Goal: Book appointment/travel/reservation

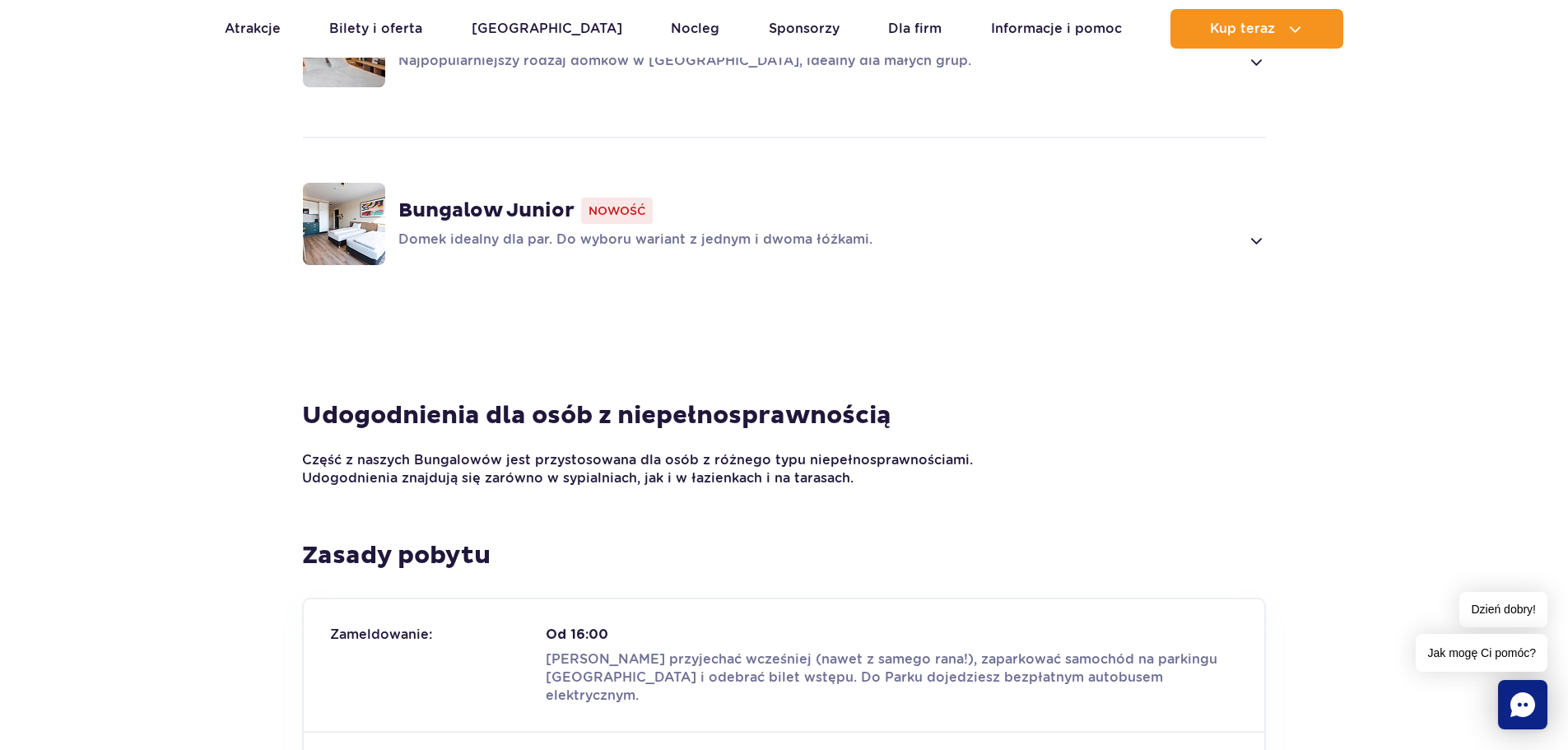
scroll to position [1400, 0]
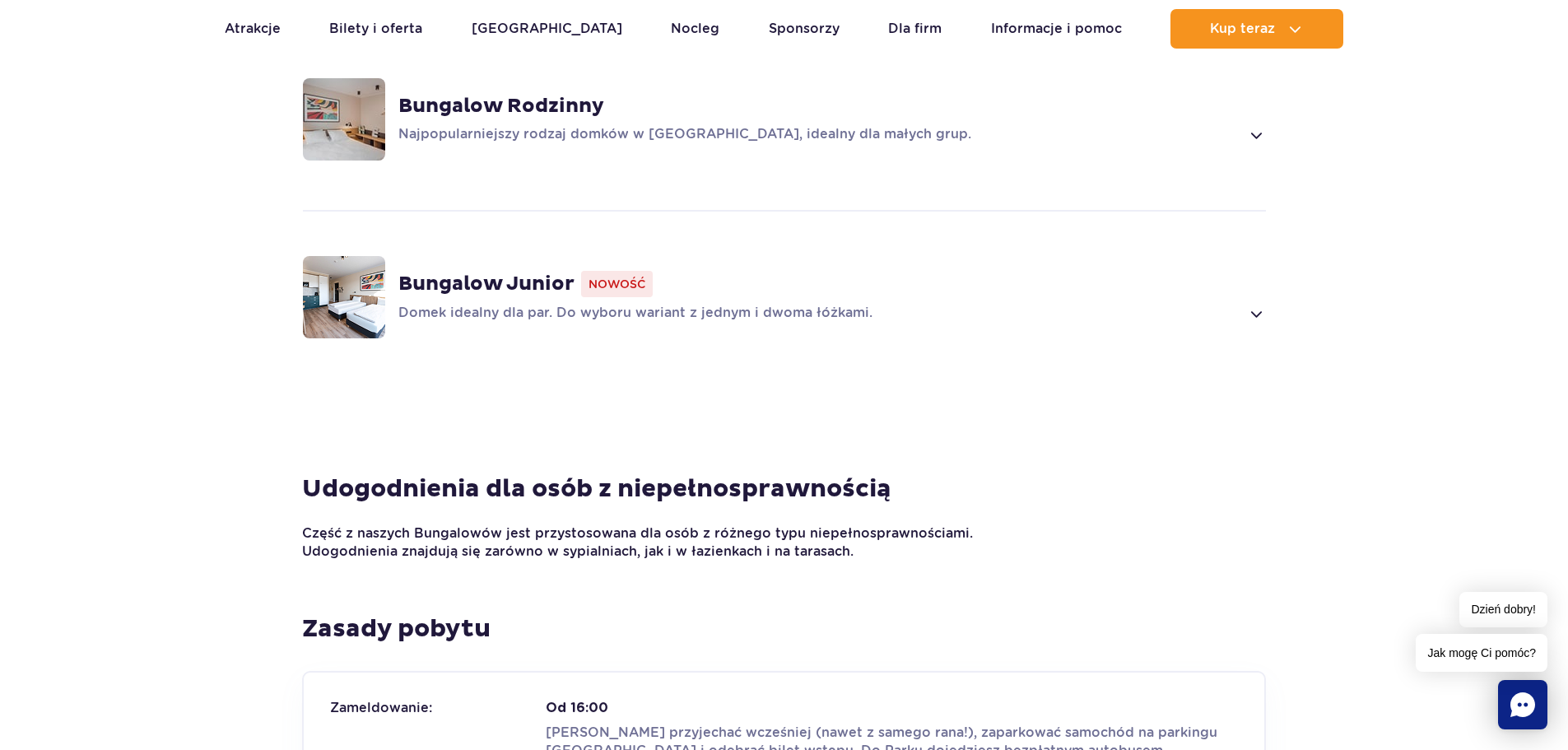
click at [1276, 291] on div "Bungalow Junior Nowość Domek idealny dla par. Do wyboru wariant z jednym i dwom…" at bounding box center [784, 297] width 1055 height 175
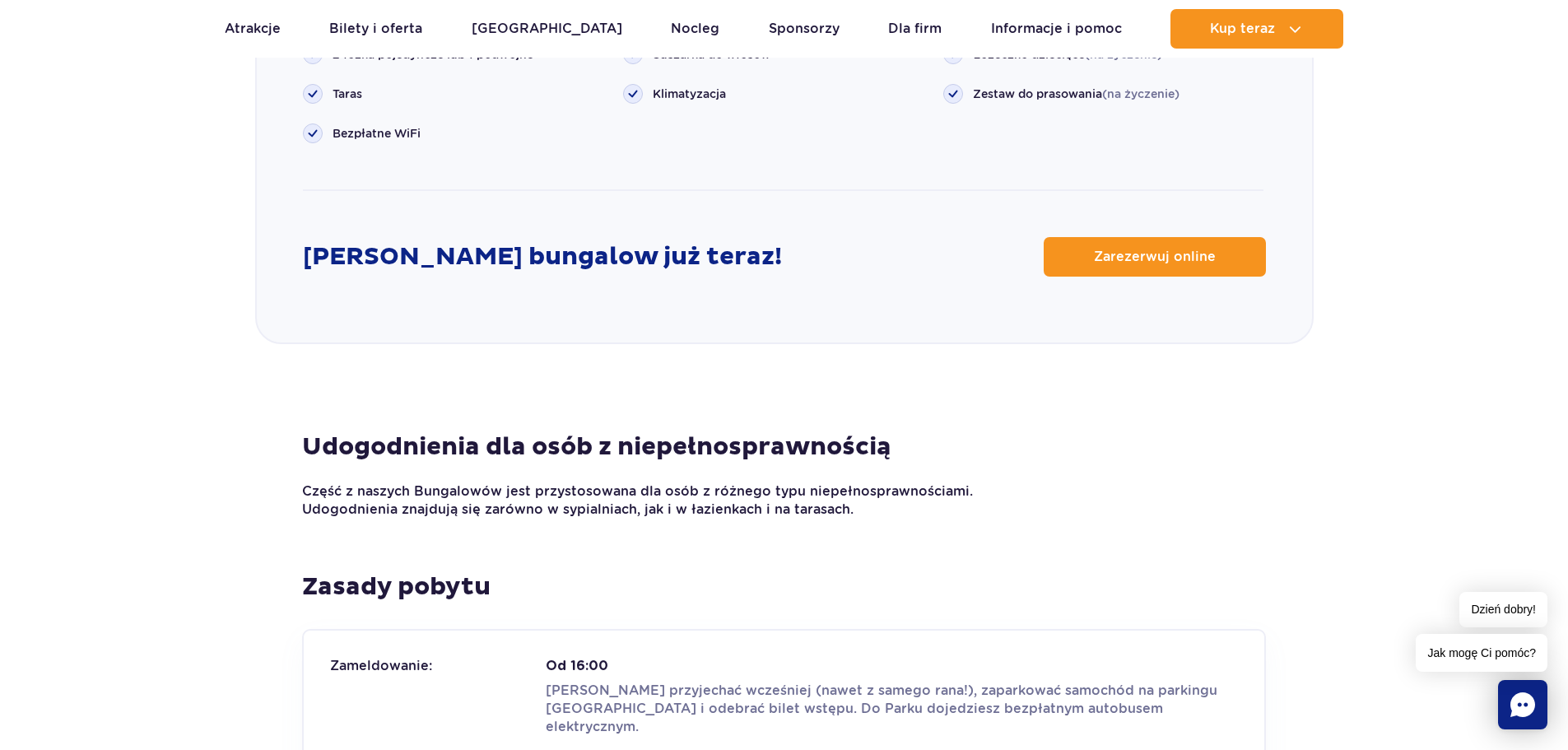
scroll to position [2078, 0]
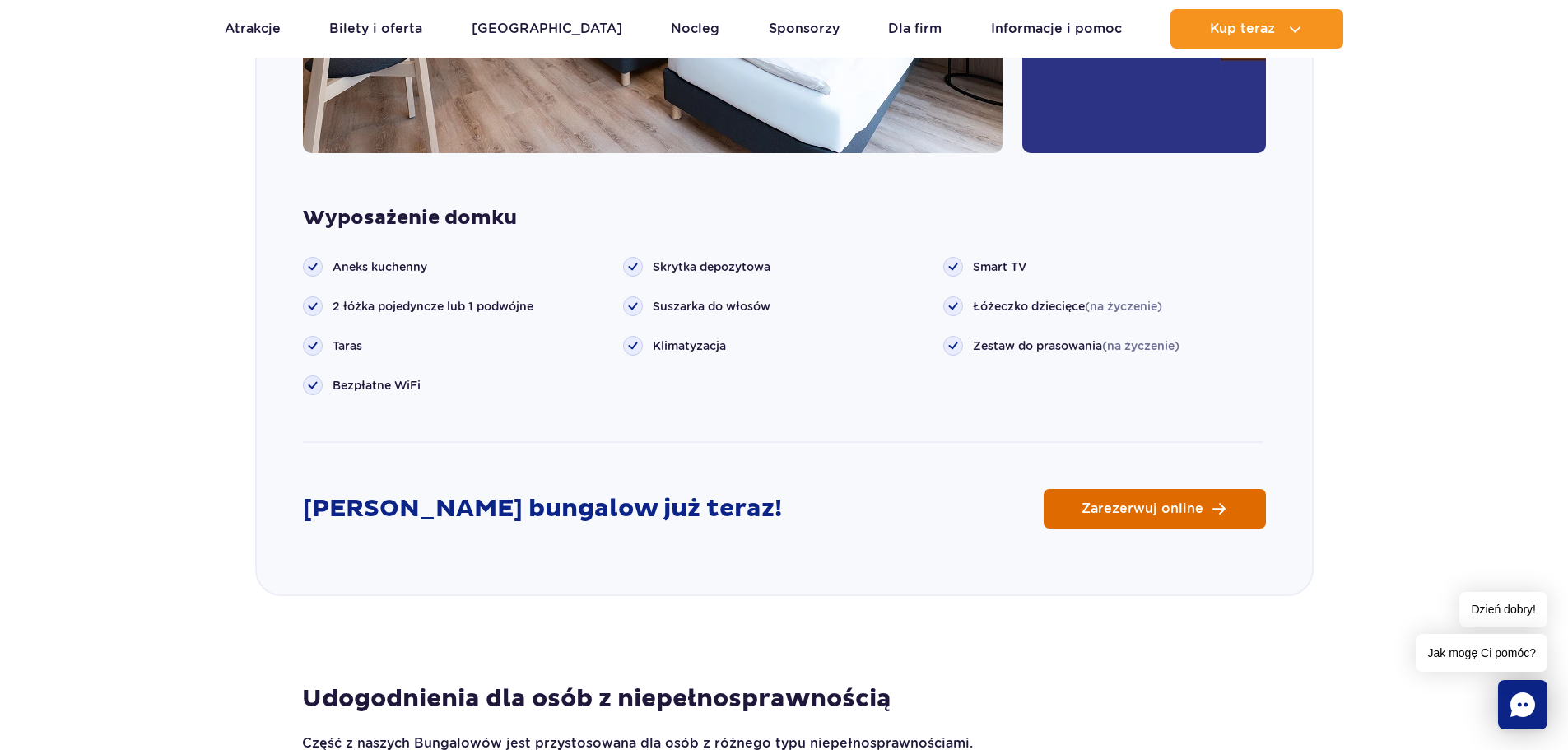
click at [1185, 503] on span "Zarezerwuj online" at bounding box center [1143, 509] width 122 height 14
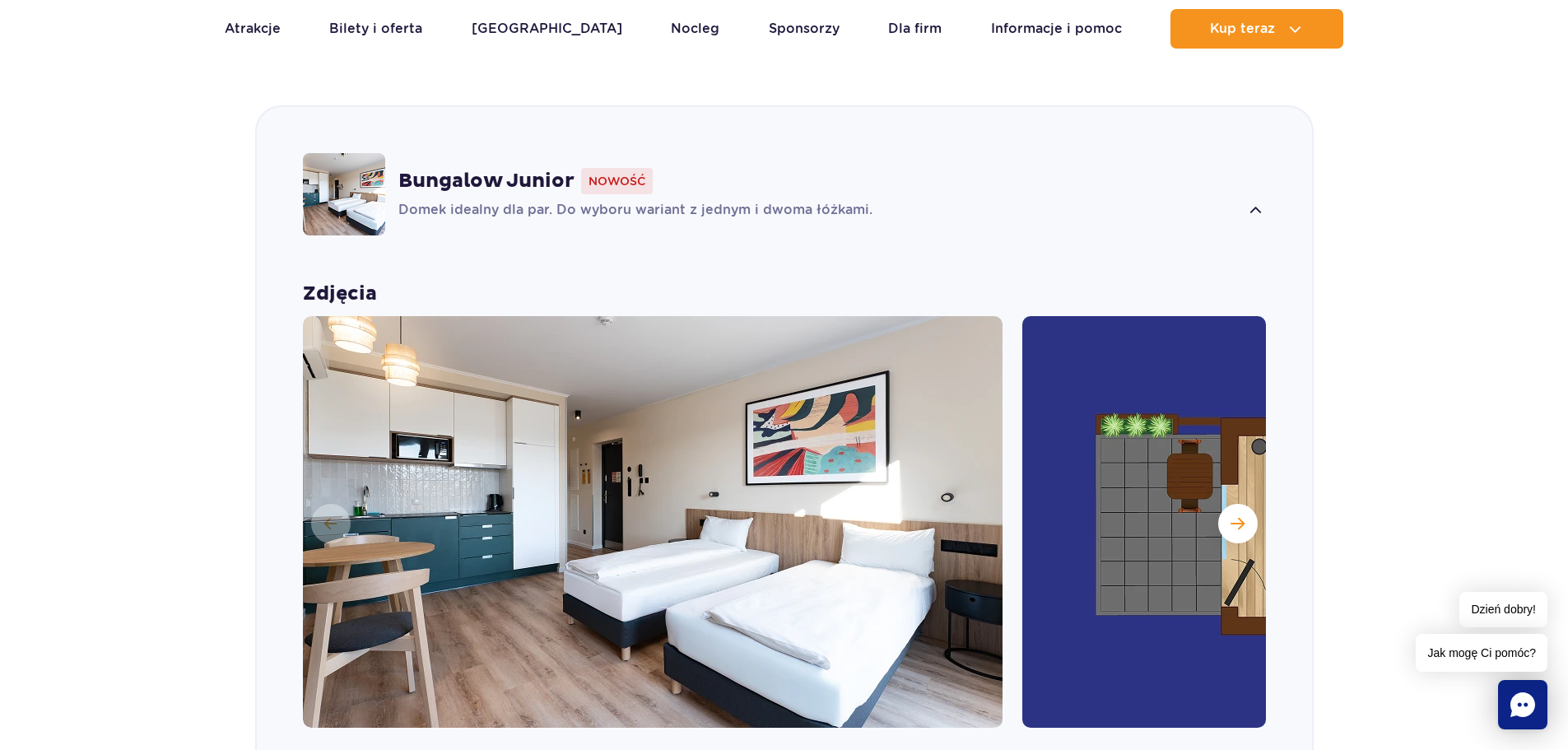
scroll to position [1501, 0]
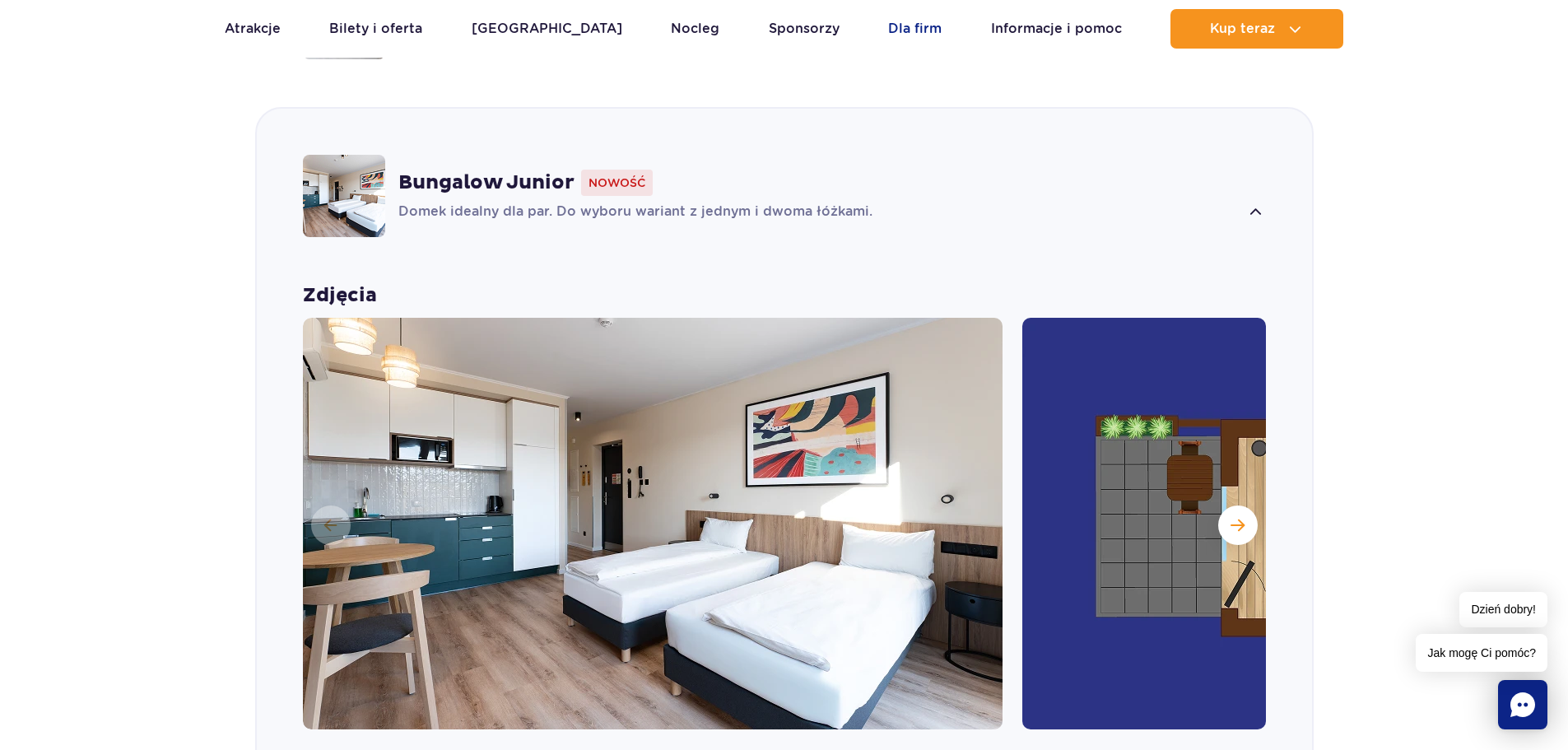
click at [888, 31] on link "Dla firm" at bounding box center [914, 28] width 53 height 40
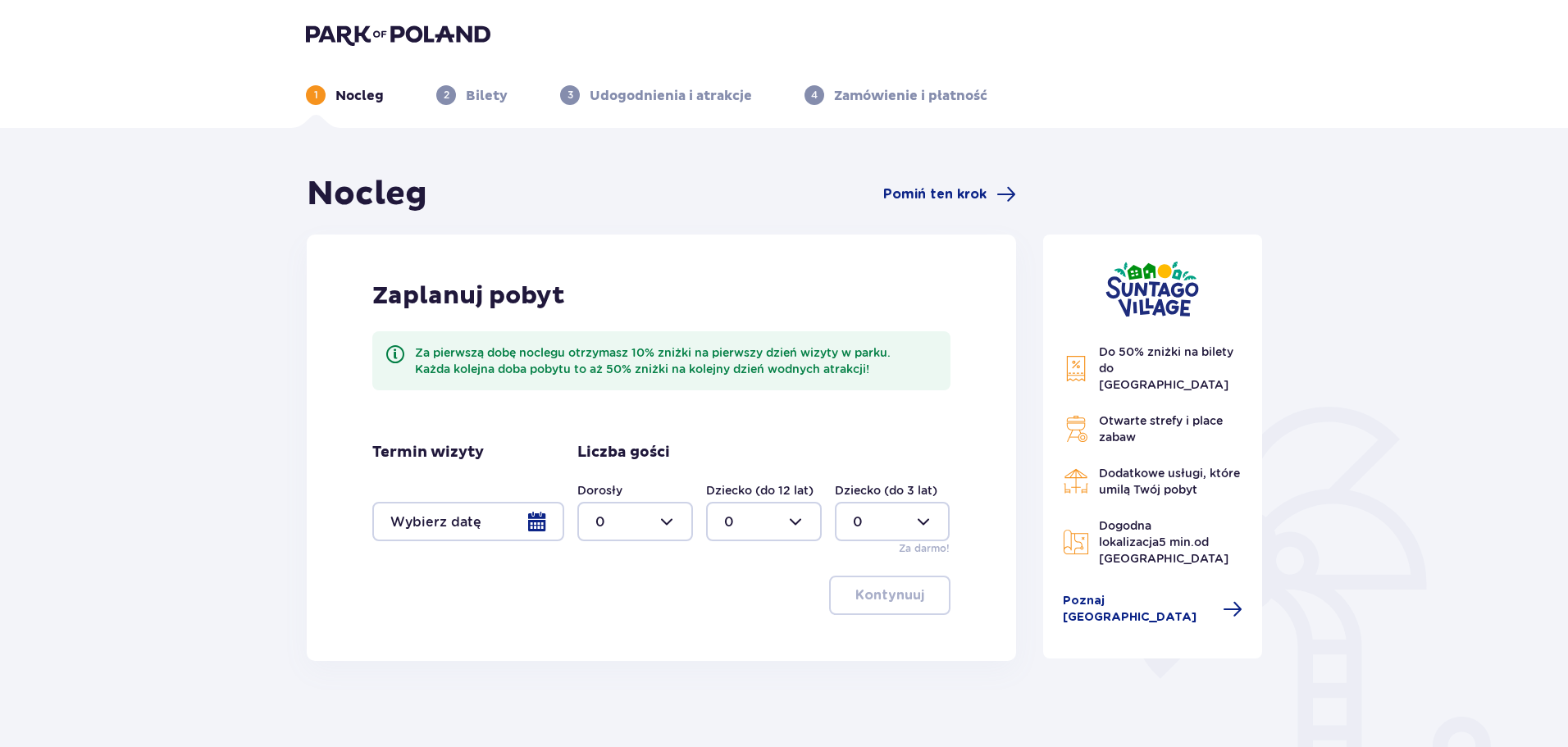
click at [543, 528] on div at bounding box center [468, 521] width 192 height 39
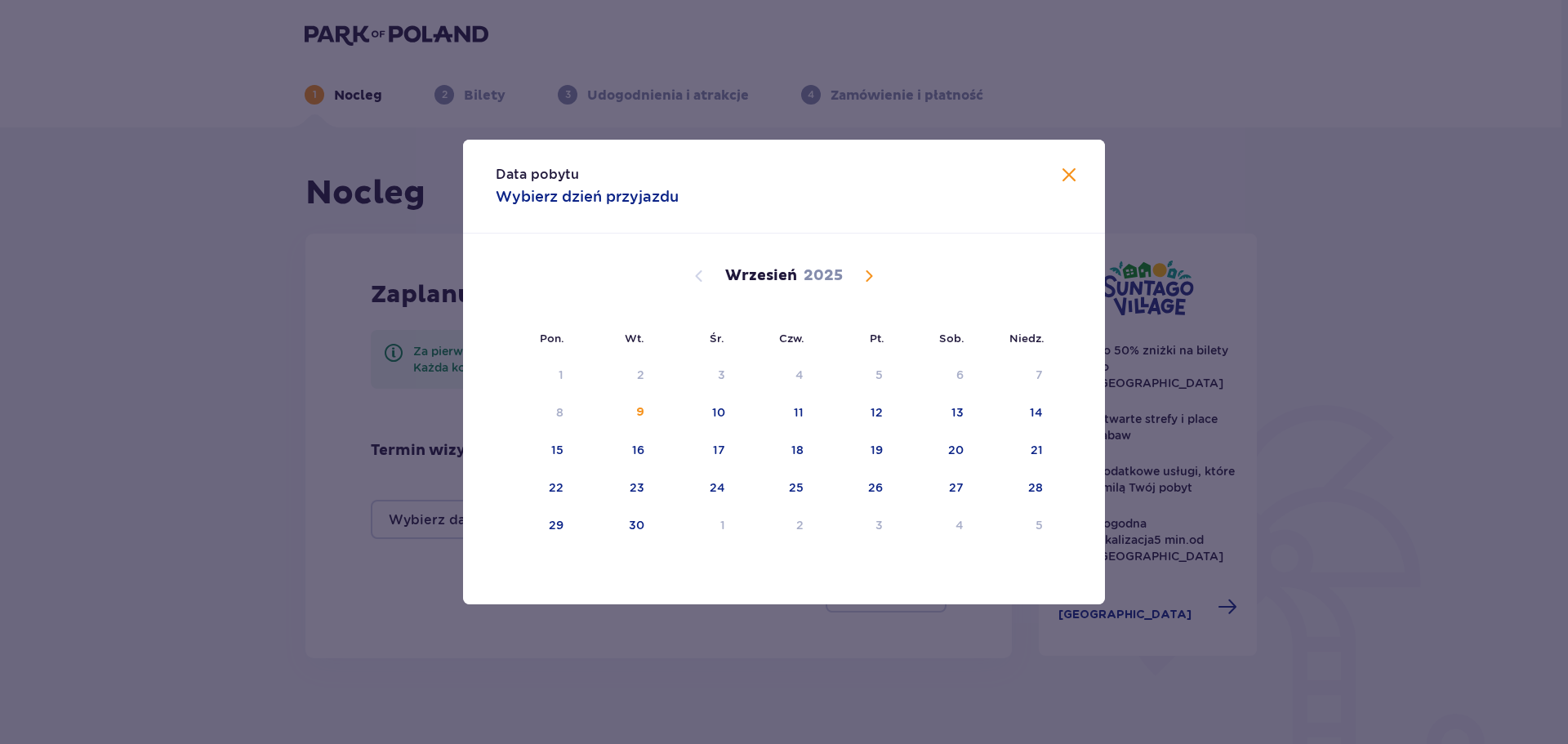
click at [874, 274] on span "Calendar" at bounding box center [868, 276] width 19 height 19
click at [709, 527] on div "29" at bounding box center [696, 525] width 80 height 35
click at [792, 531] on div "30" at bounding box center [796, 524] width 15 height 16
type input "29.10.25 - 30.10.25"
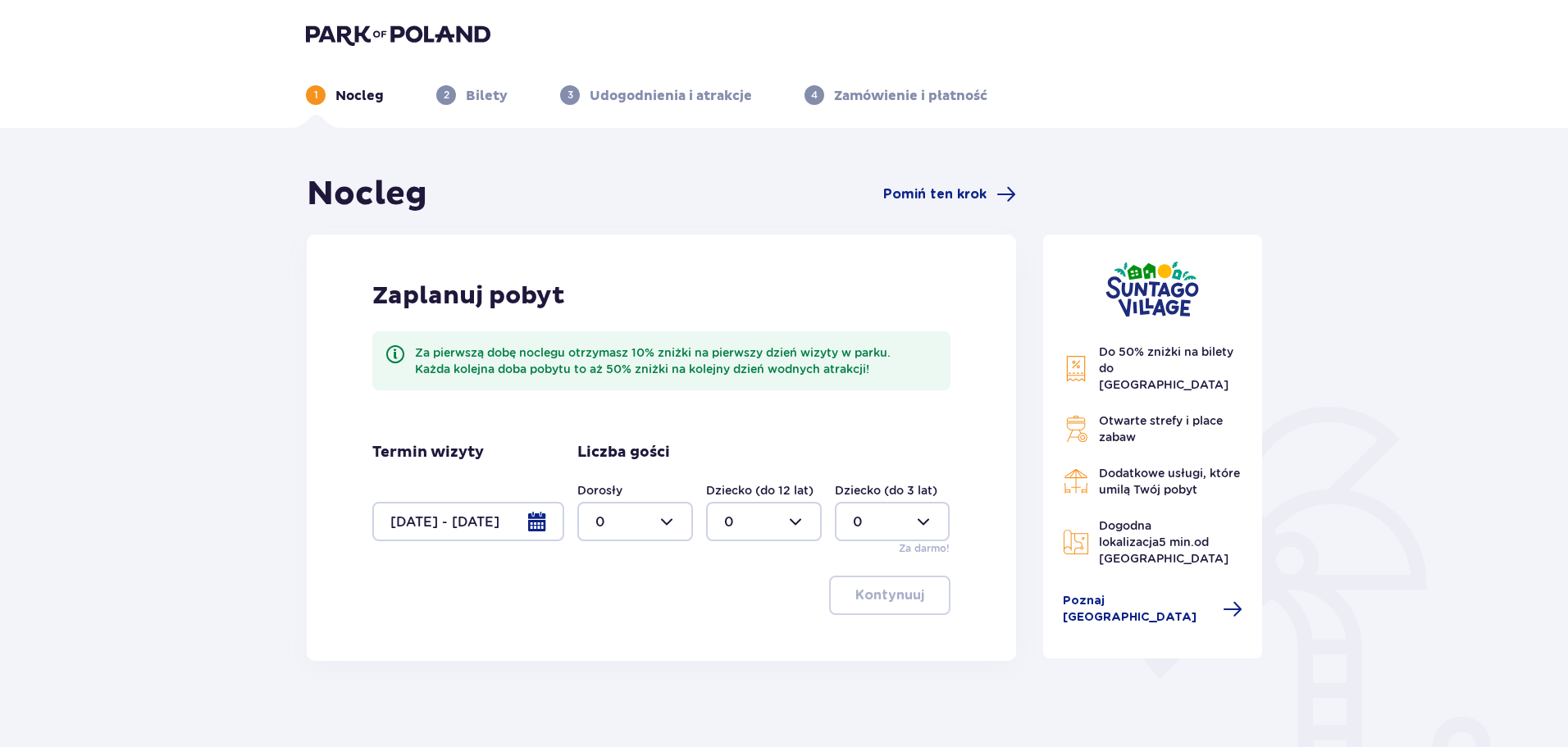
click at [674, 518] on div at bounding box center [635, 521] width 116 height 39
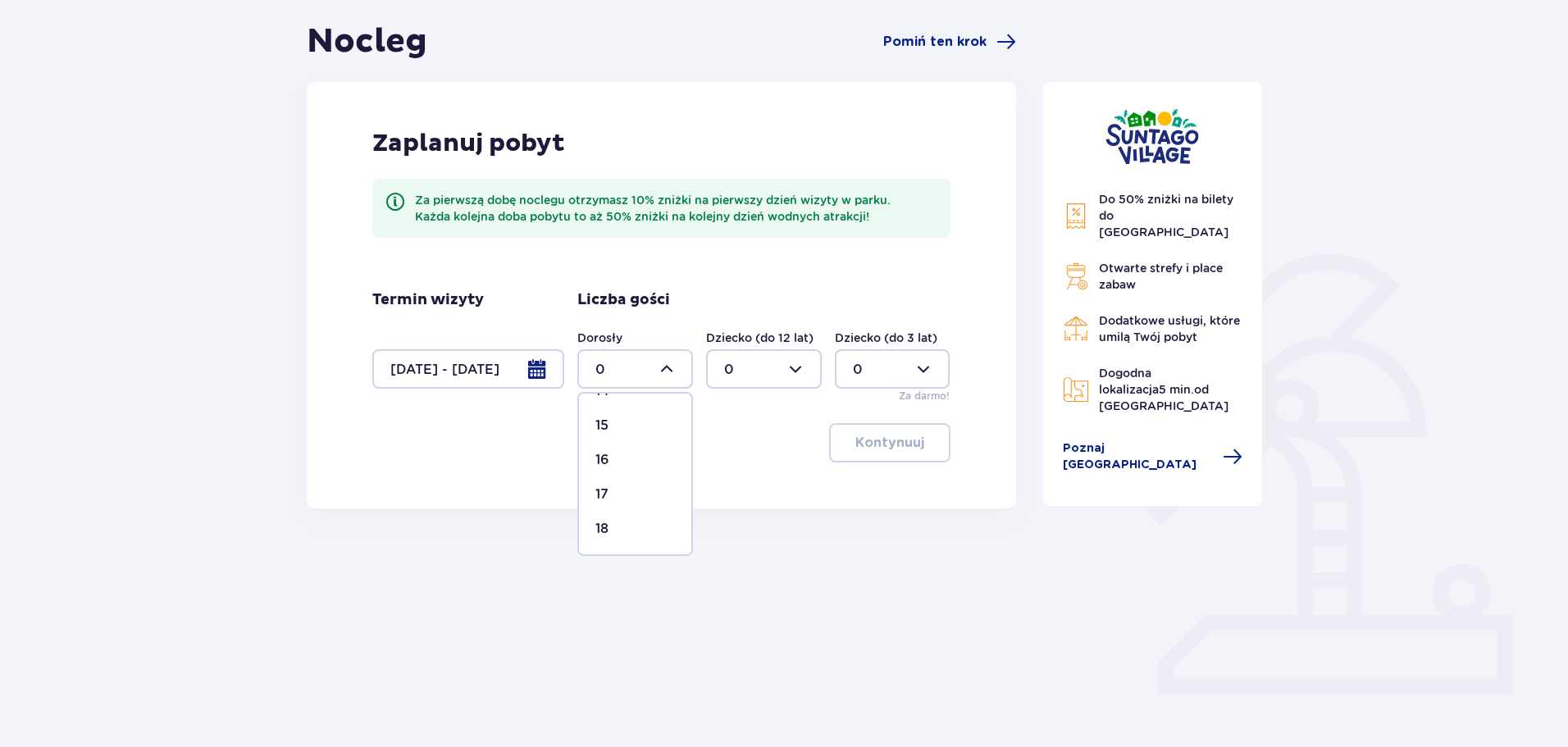
scroll to position [164, 0]
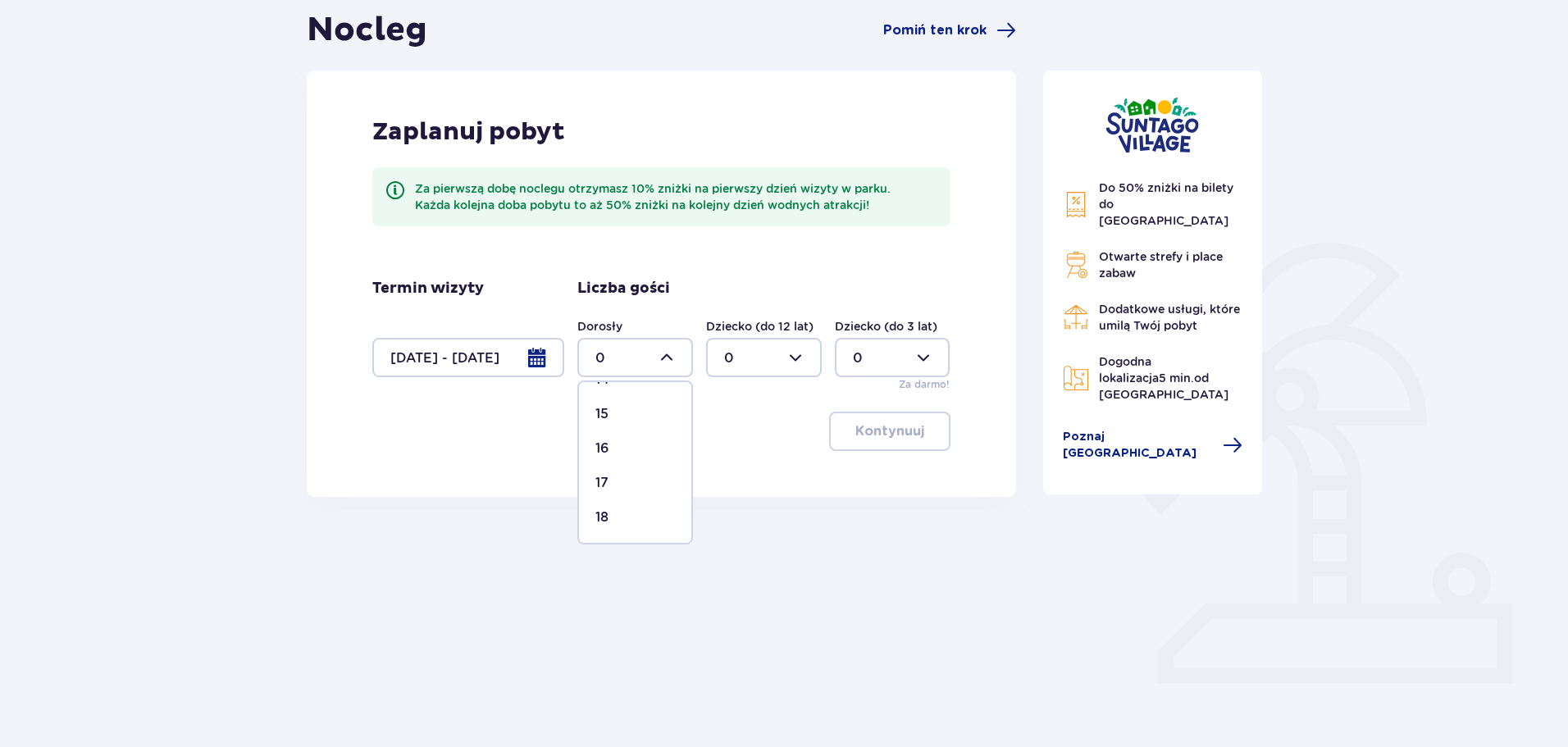
click at [633, 521] on div "18" at bounding box center [635, 517] width 80 height 18
type input "18"
click at [891, 432] on p "Kontynuuj" at bounding box center [890, 431] width 69 height 18
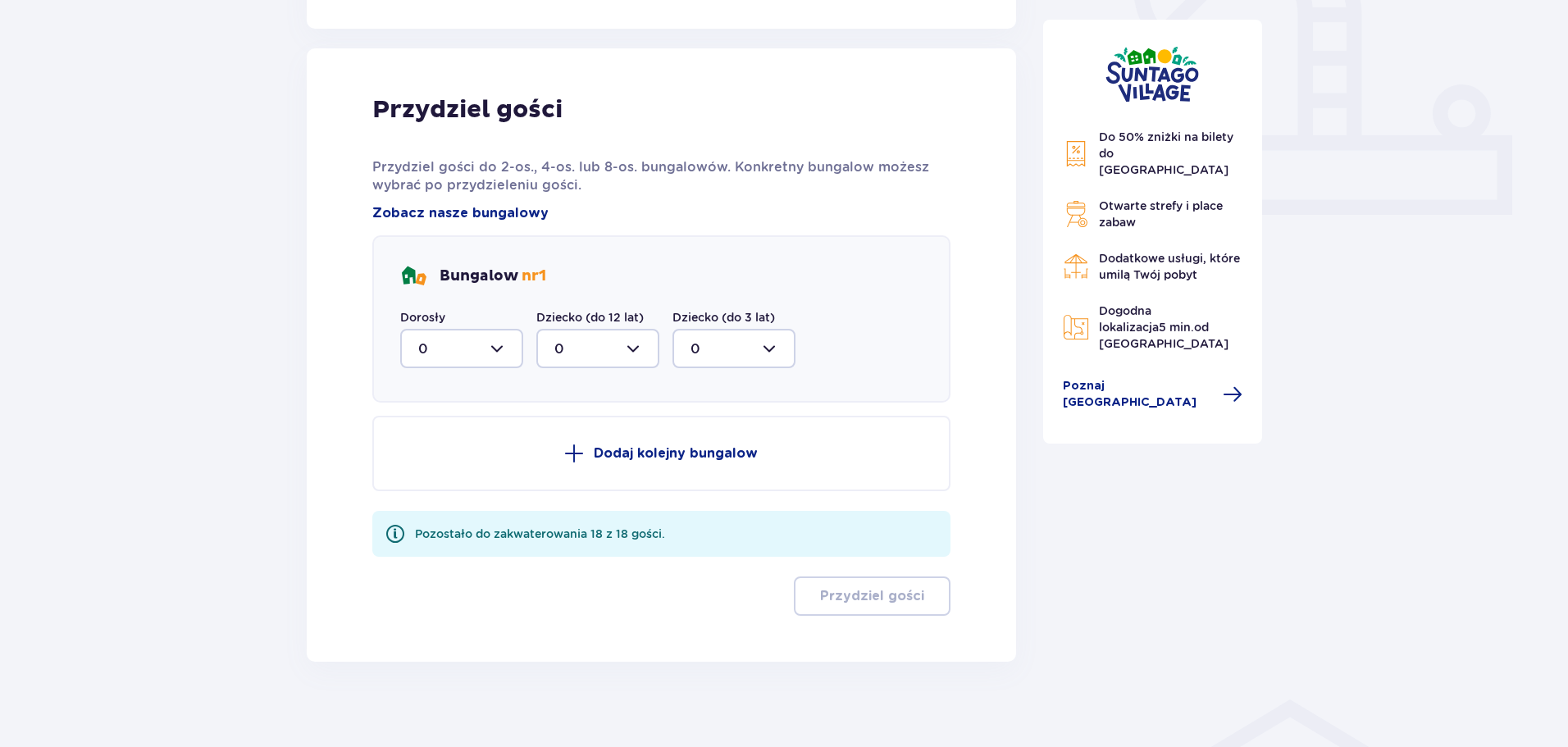
scroll to position [646, 0]
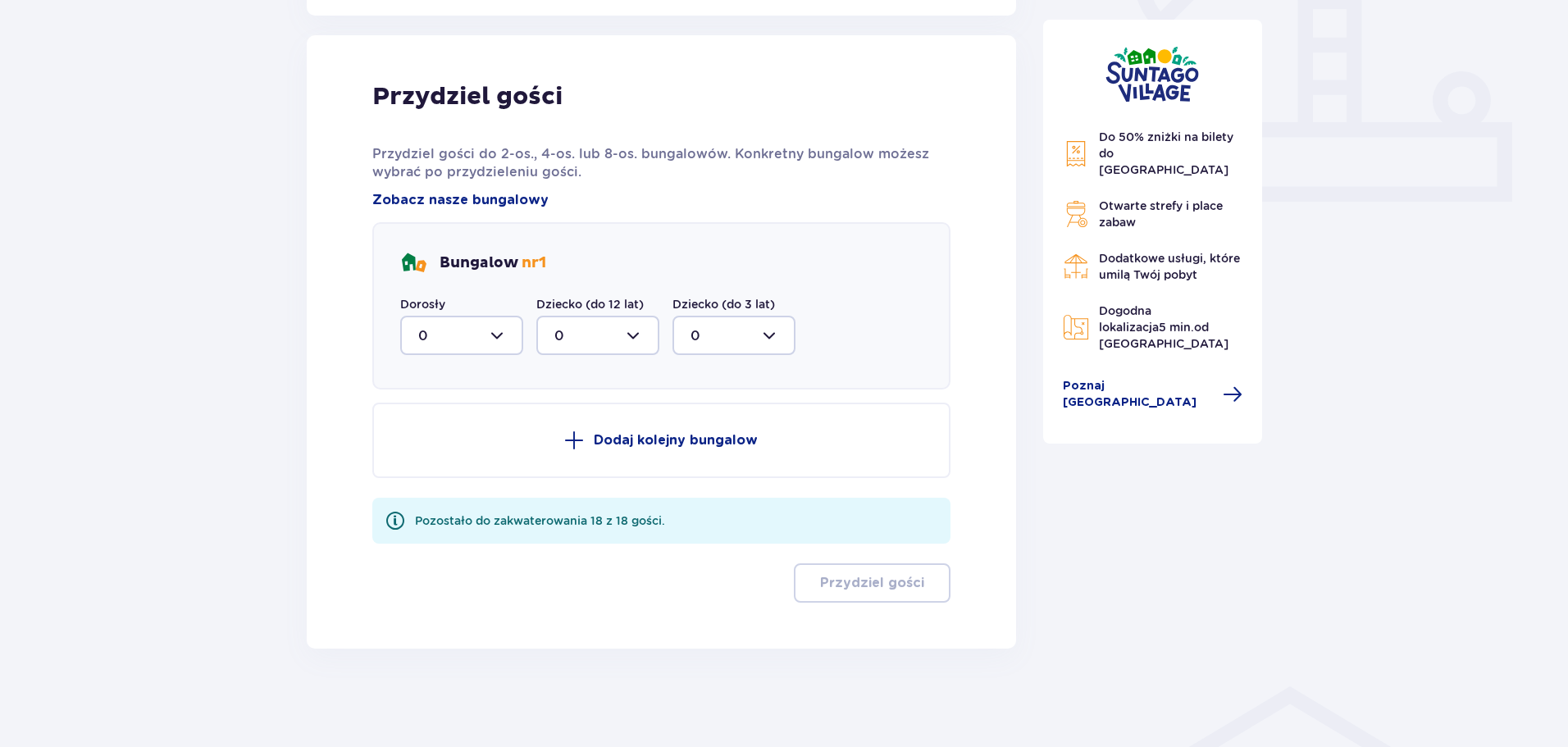
click at [501, 329] on div at bounding box center [462, 335] width 123 height 39
click at [479, 491] on div "8" at bounding box center [462, 495] width 87 height 18
click at [495, 337] on div at bounding box center [462, 335] width 123 height 39
click at [475, 453] on div "2" at bounding box center [462, 454] width 87 height 18
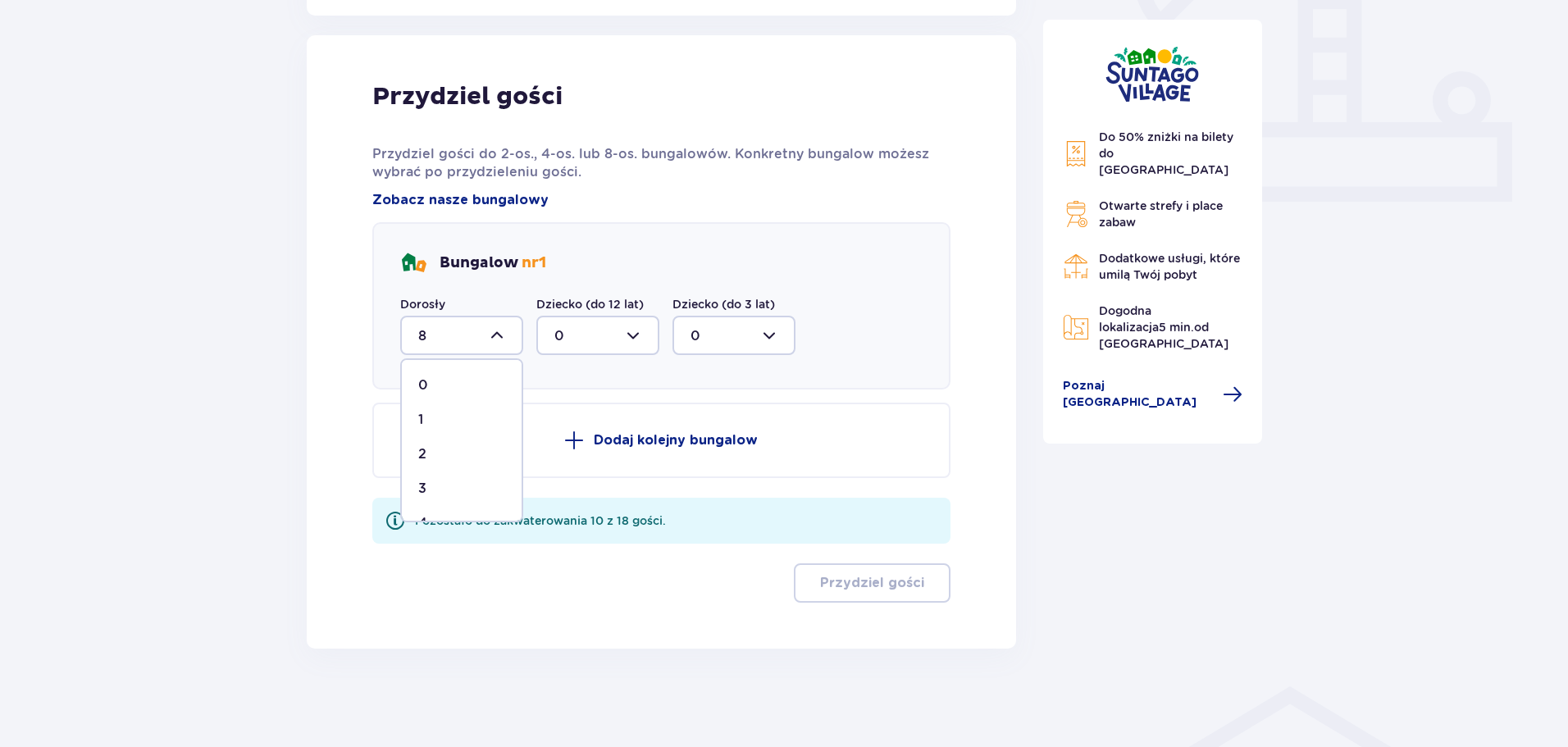
type input "2"
click at [589, 449] on button "Dodaj kolejny bungalow" at bounding box center [661, 440] width 578 height 75
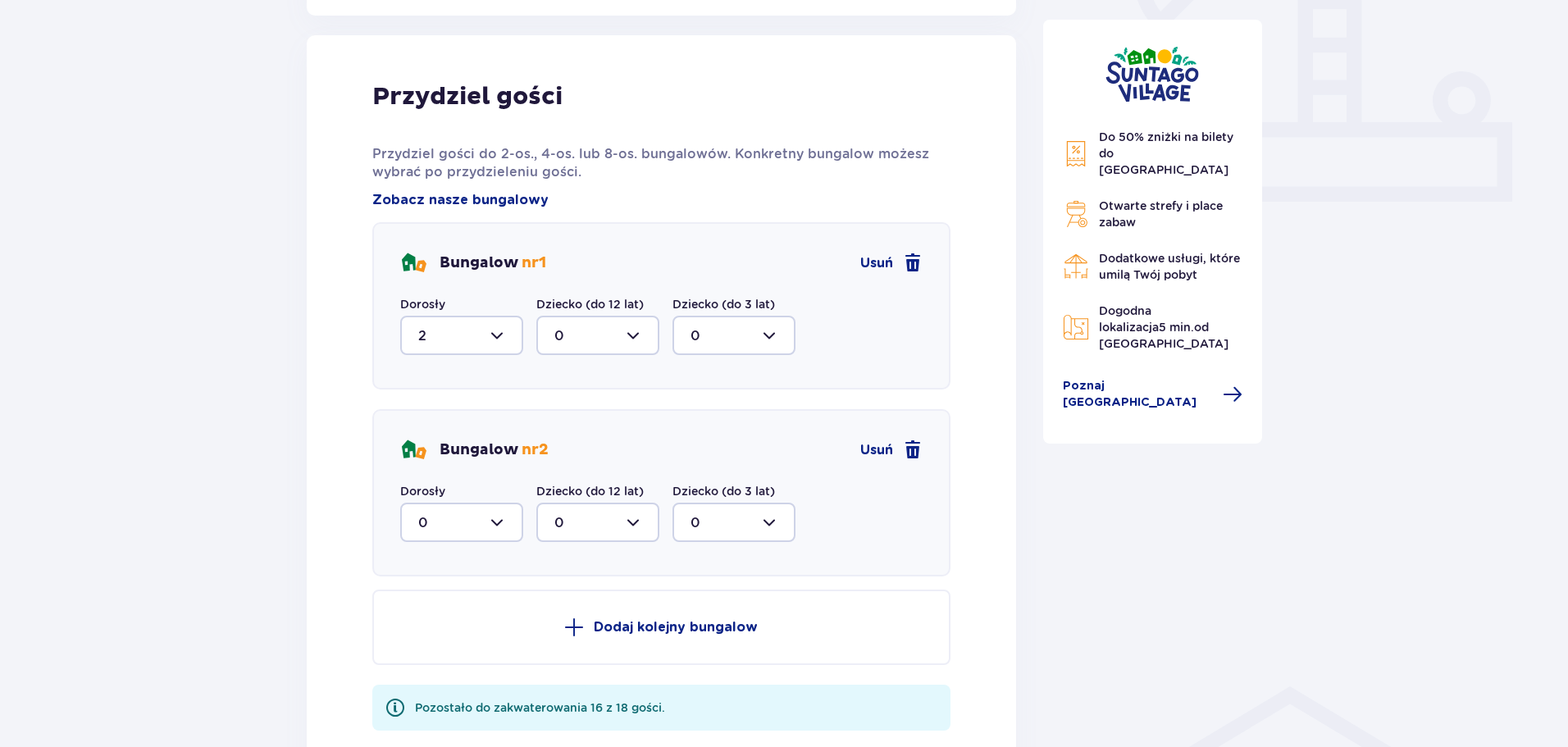
click at [511, 525] on div at bounding box center [462, 522] width 123 height 39
click at [464, 637] on div "2" at bounding box center [462, 641] width 87 height 18
type input "2"
click at [577, 632] on span at bounding box center [574, 628] width 19 height 19
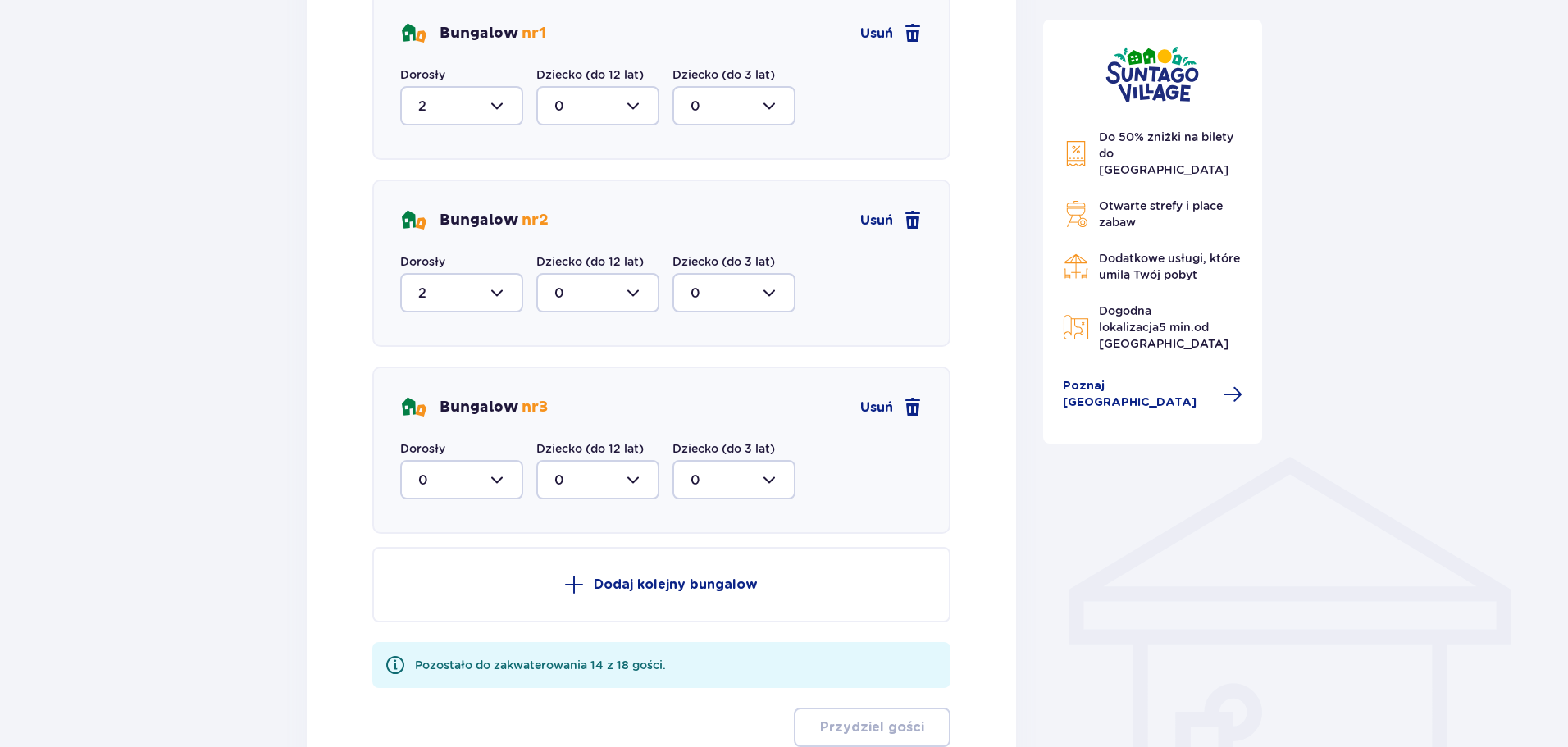
scroll to position [891, 0]
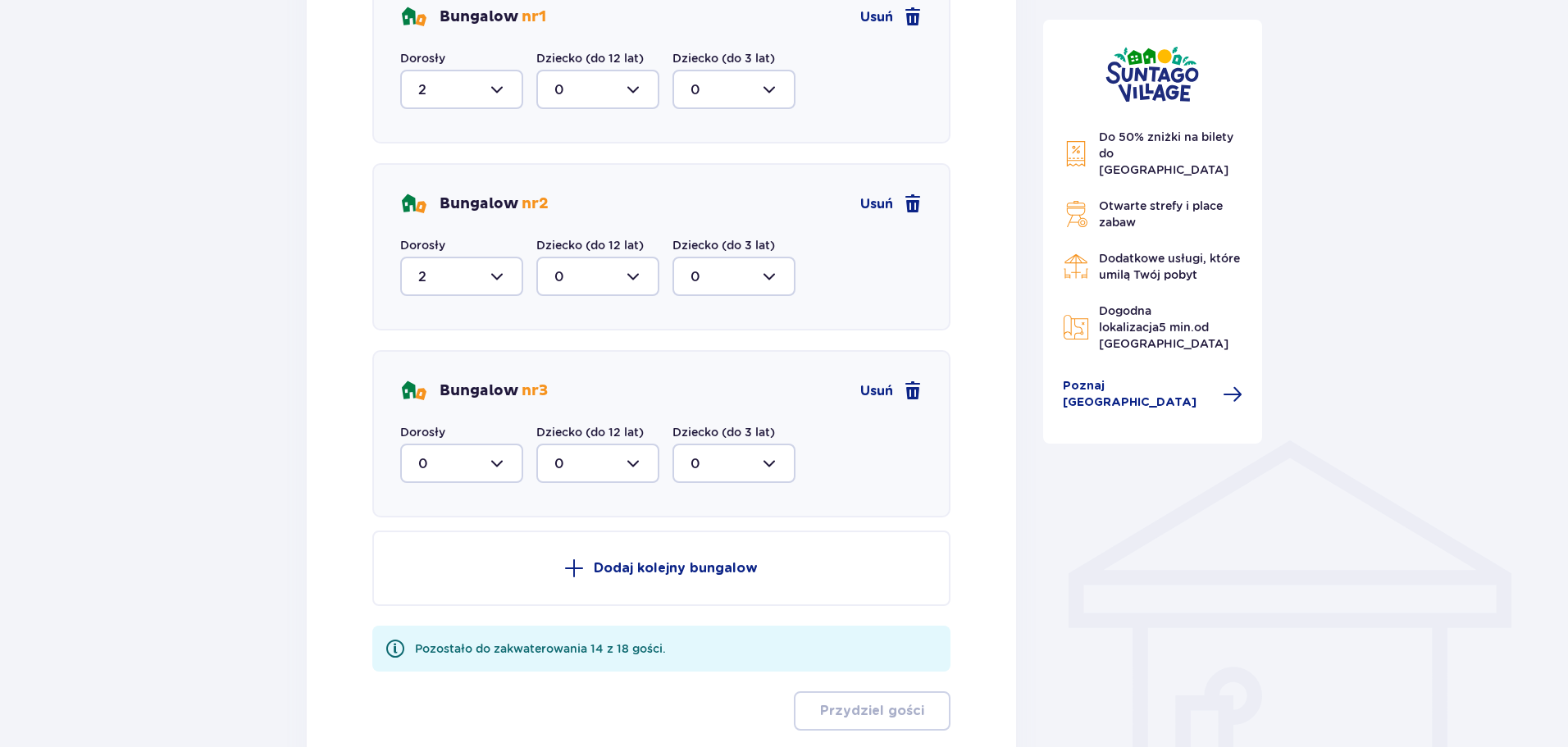
click at [492, 472] on div at bounding box center [462, 463] width 123 height 39
click at [462, 588] on div "2" at bounding box center [462, 582] width 87 height 18
type input "2"
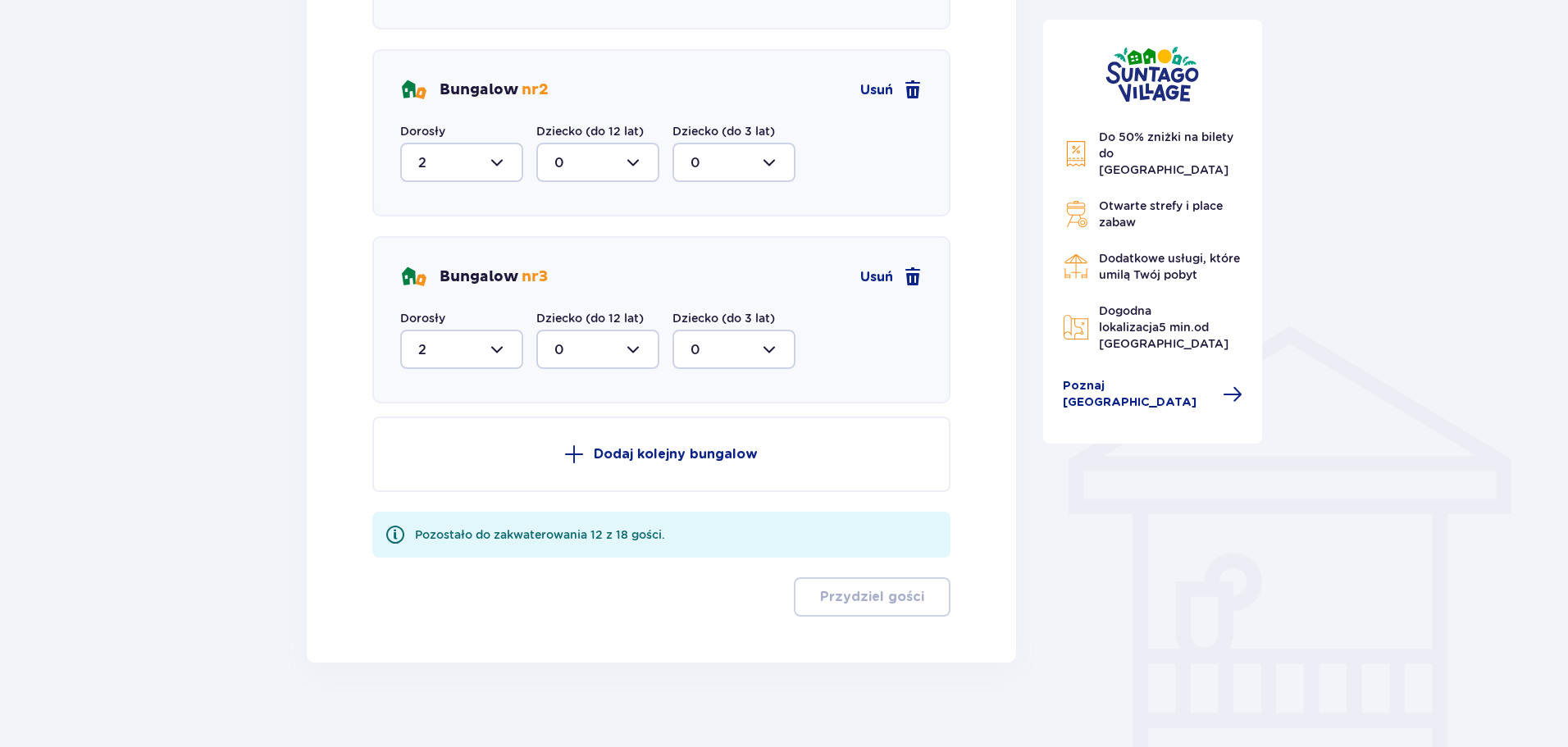
scroll to position [1019, 0]
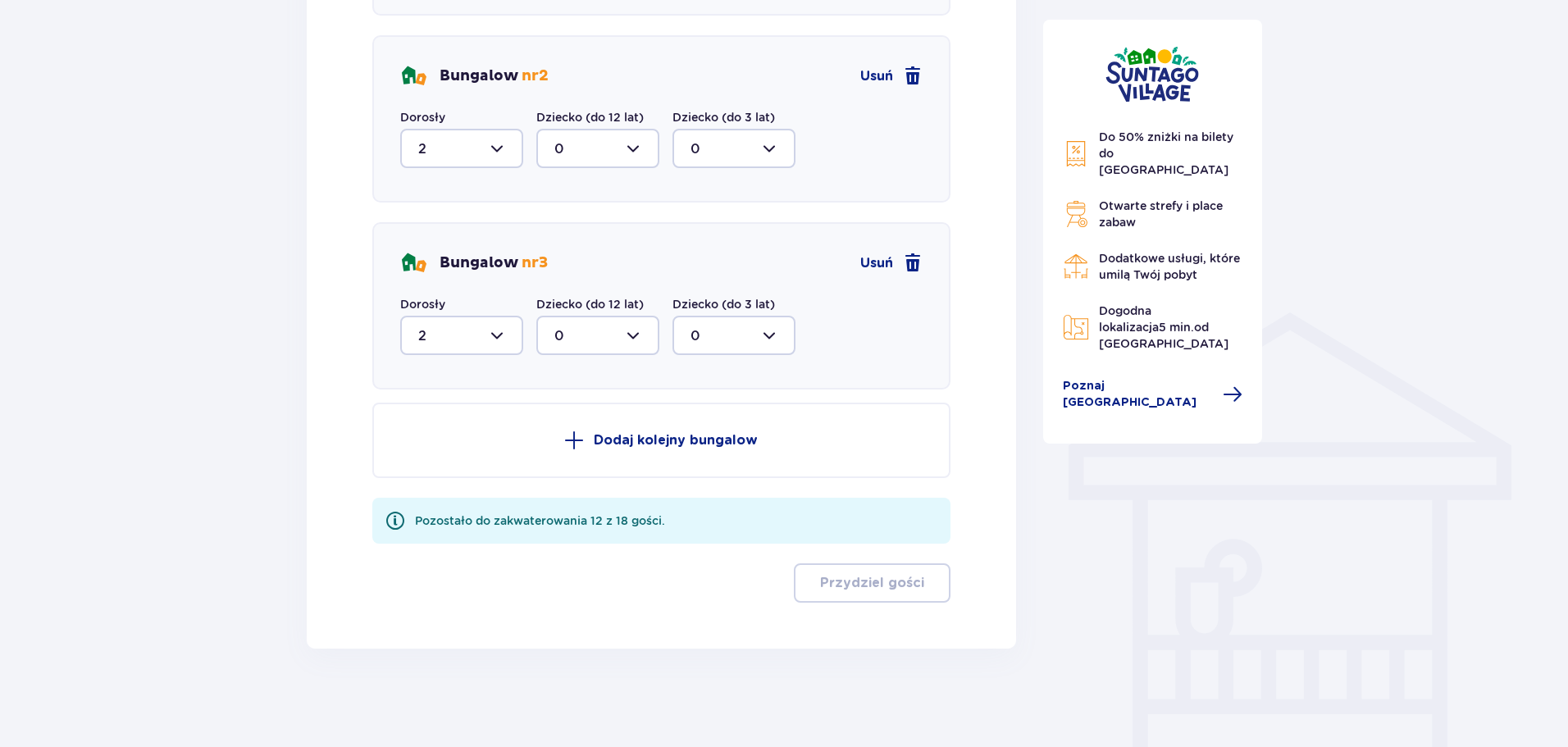
click at [579, 448] on span at bounding box center [574, 440] width 19 height 19
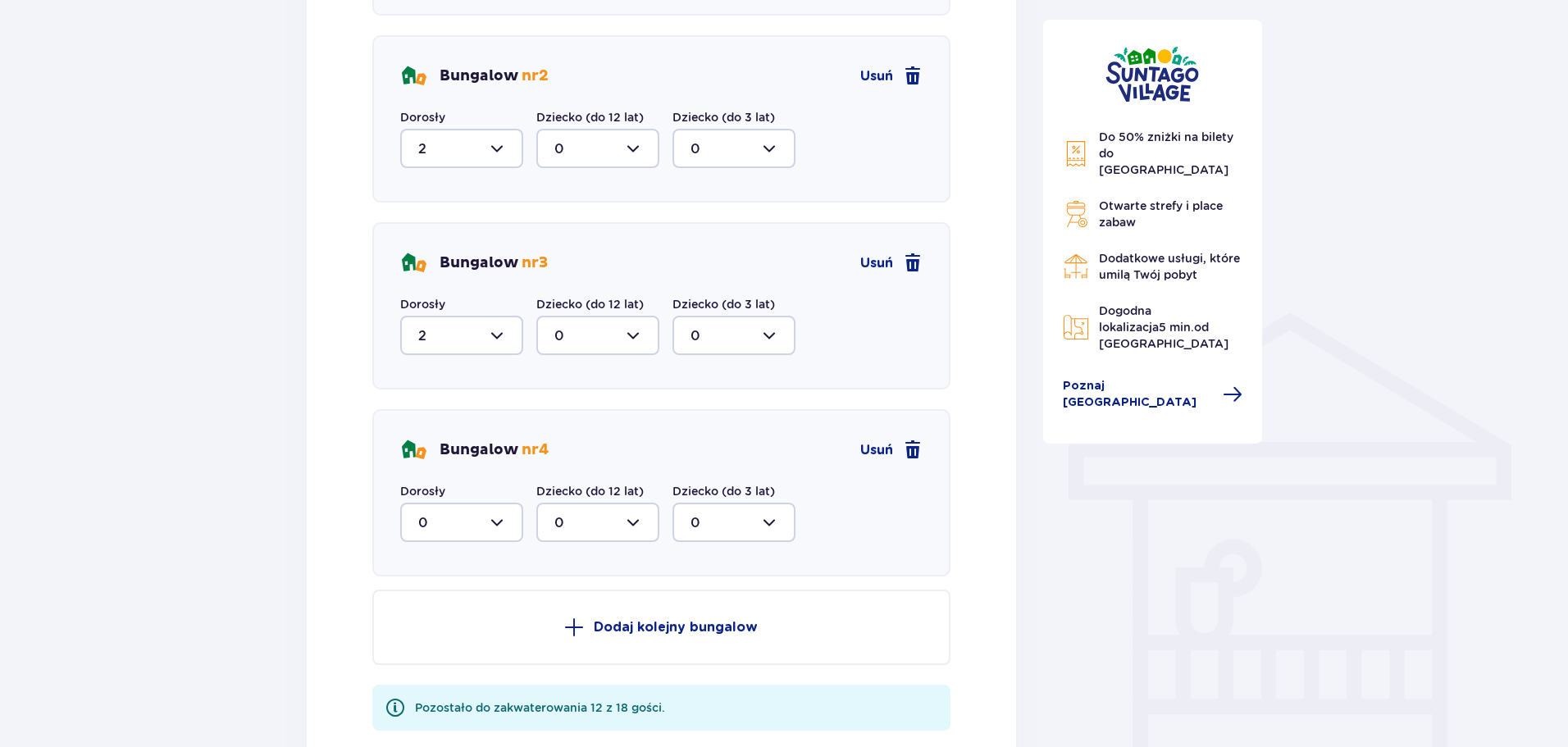
click at [497, 528] on div at bounding box center [462, 522] width 123 height 39
click at [469, 645] on div "2" at bounding box center [462, 641] width 87 height 18
type input "2"
click at [637, 625] on p "Dodaj kolejny bungalow" at bounding box center [676, 627] width 164 height 18
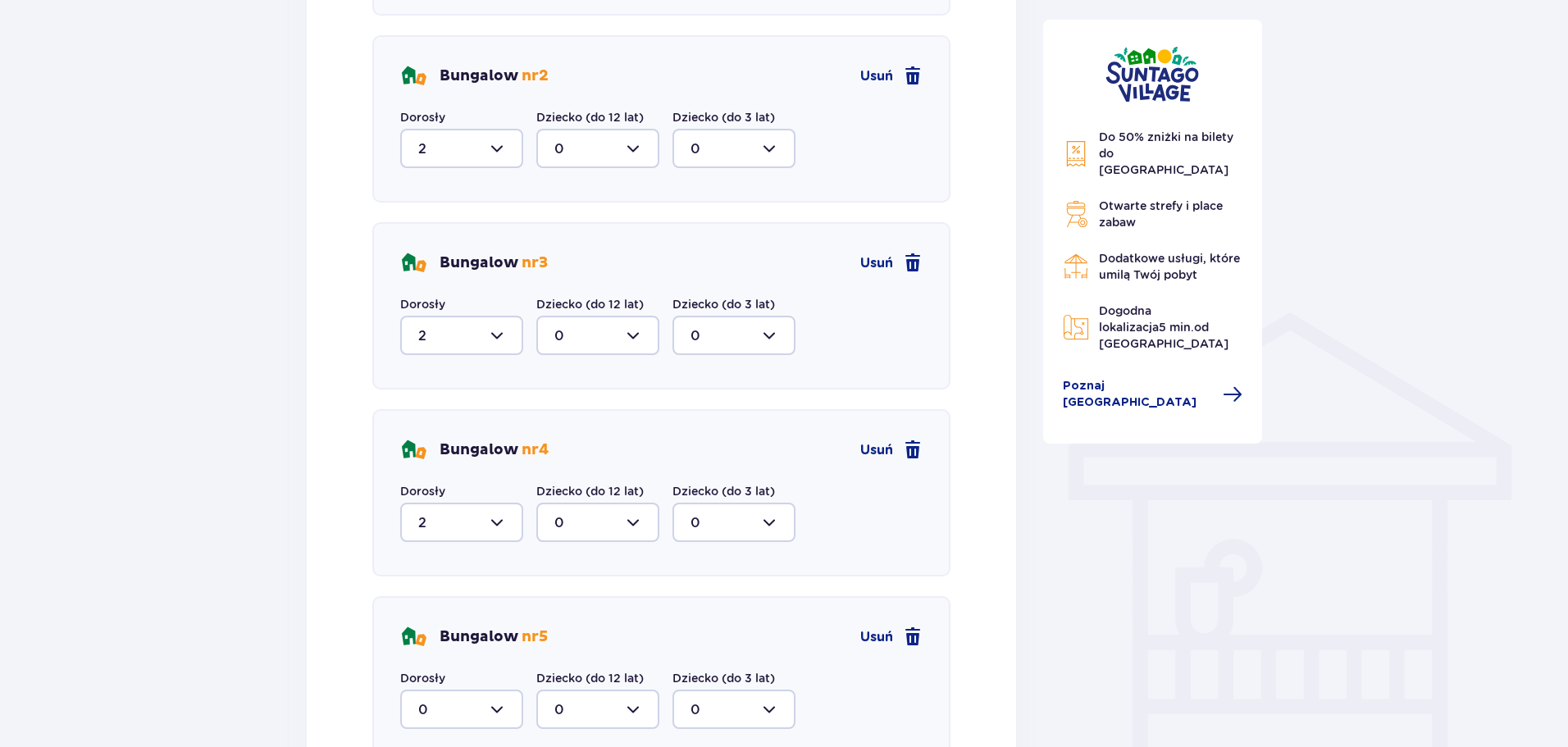
click at [500, 706] on div at bounding box center [462, 709] width 123 height 39
click at [465, 608] on span "2" at bounding box center [462, 619] width 119 height 35
type input "2"
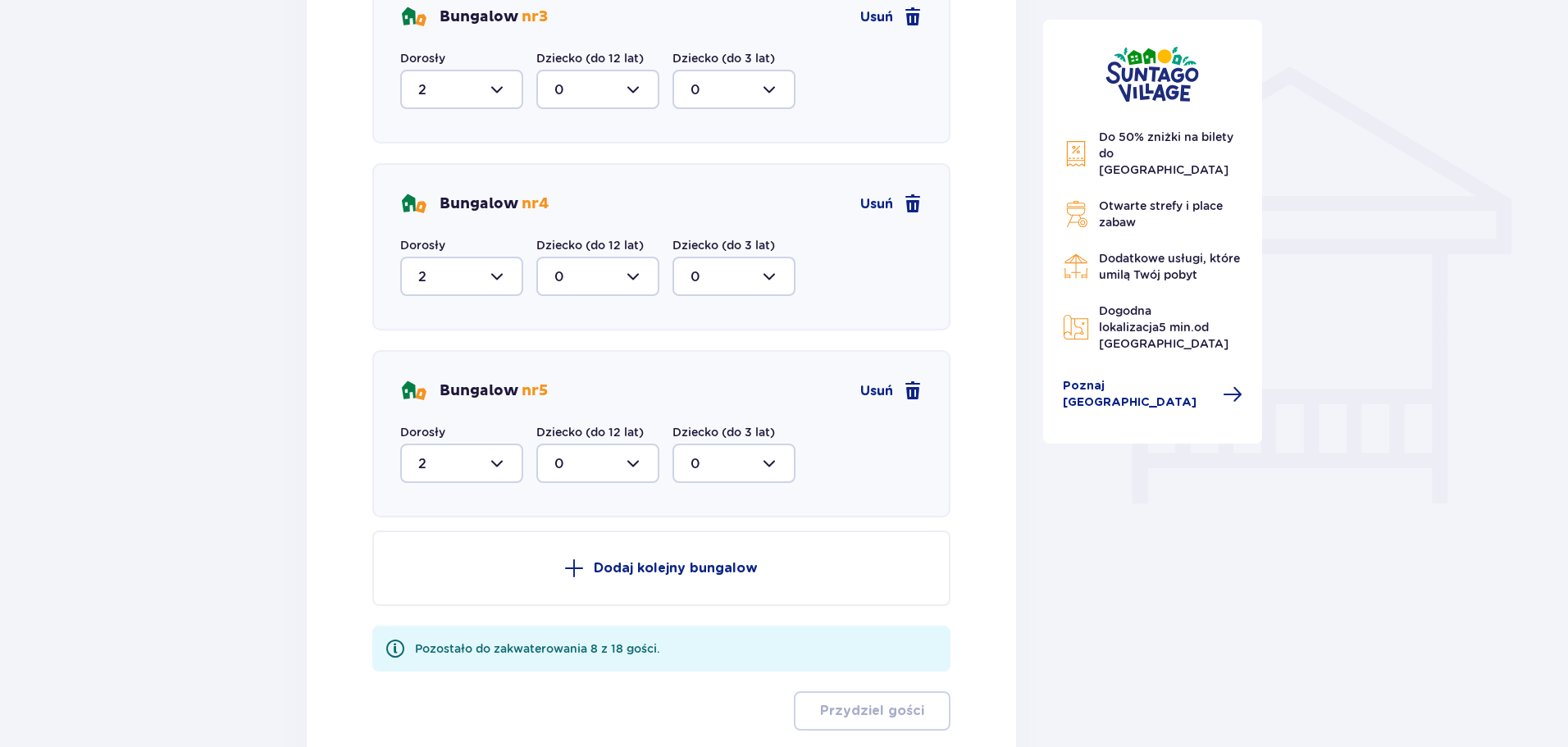
scroll to position [1348, 0]
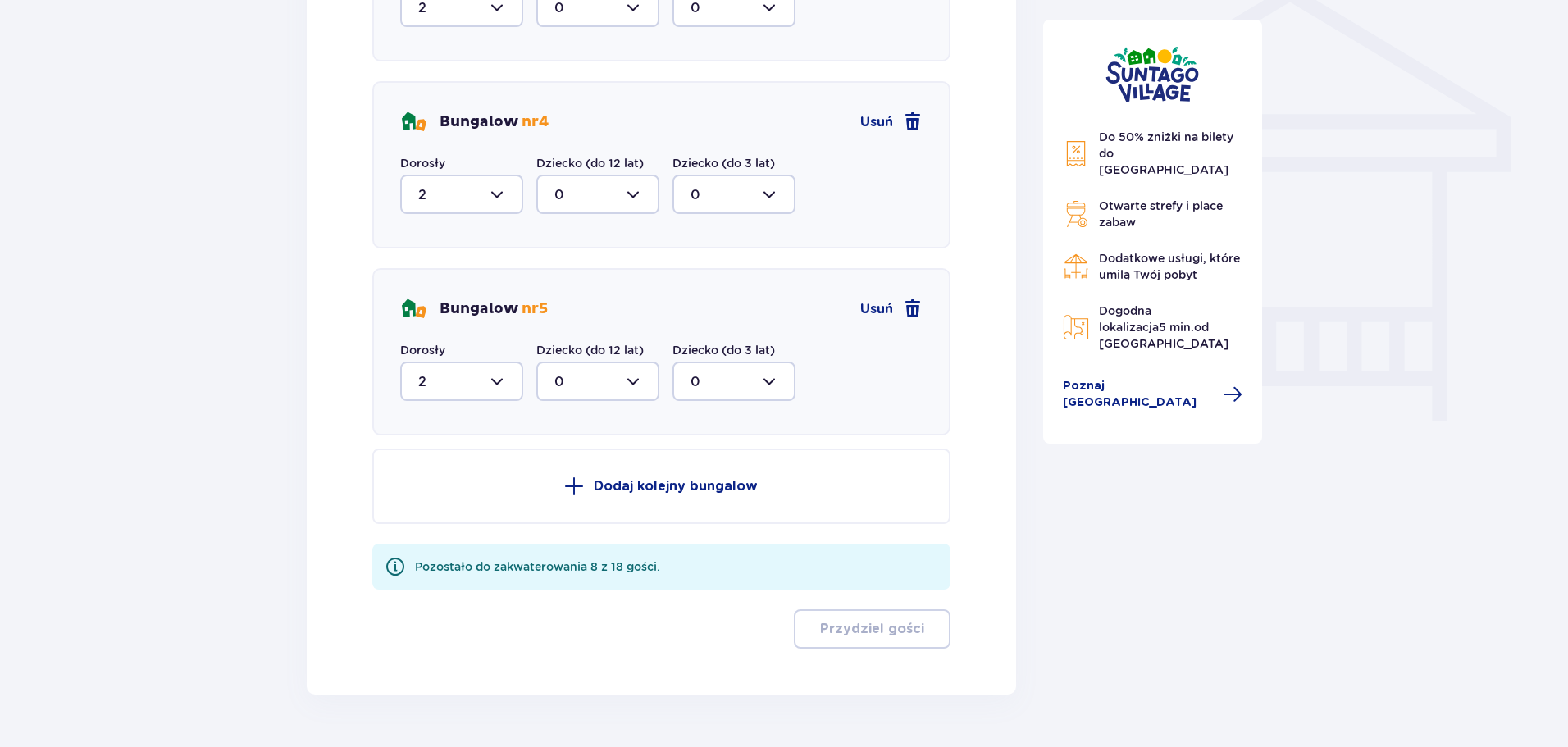
click at [607, 495] on p "Dodaj kolejny bungalow" at bounding box center [676, 486] width 164 height 18
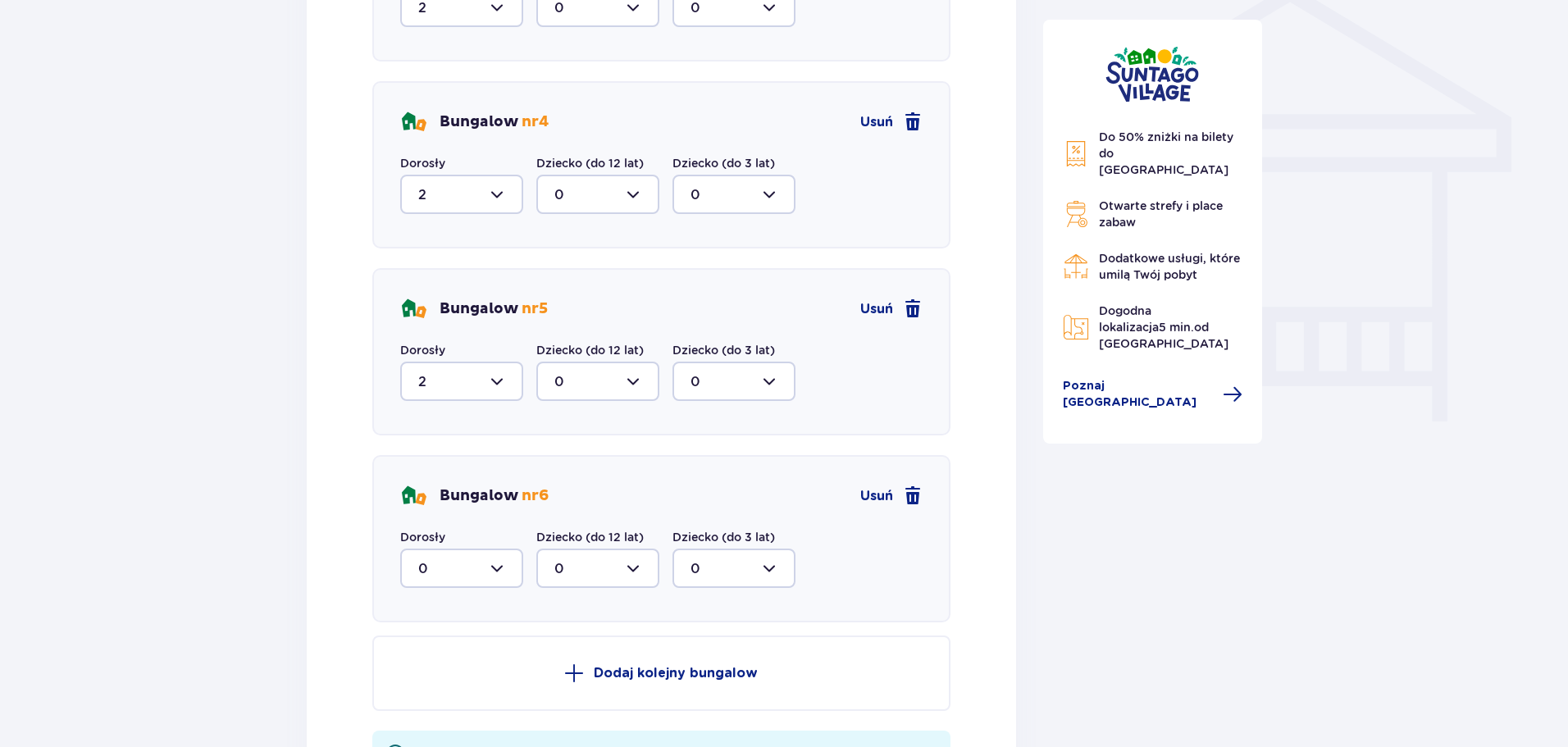
click at [503, 572] on div at bounding box center [462, 568] width 123 height 39
click at [453, 475] on div "2" at bounding box center [462, 477] width 87 height 18
type input "2"
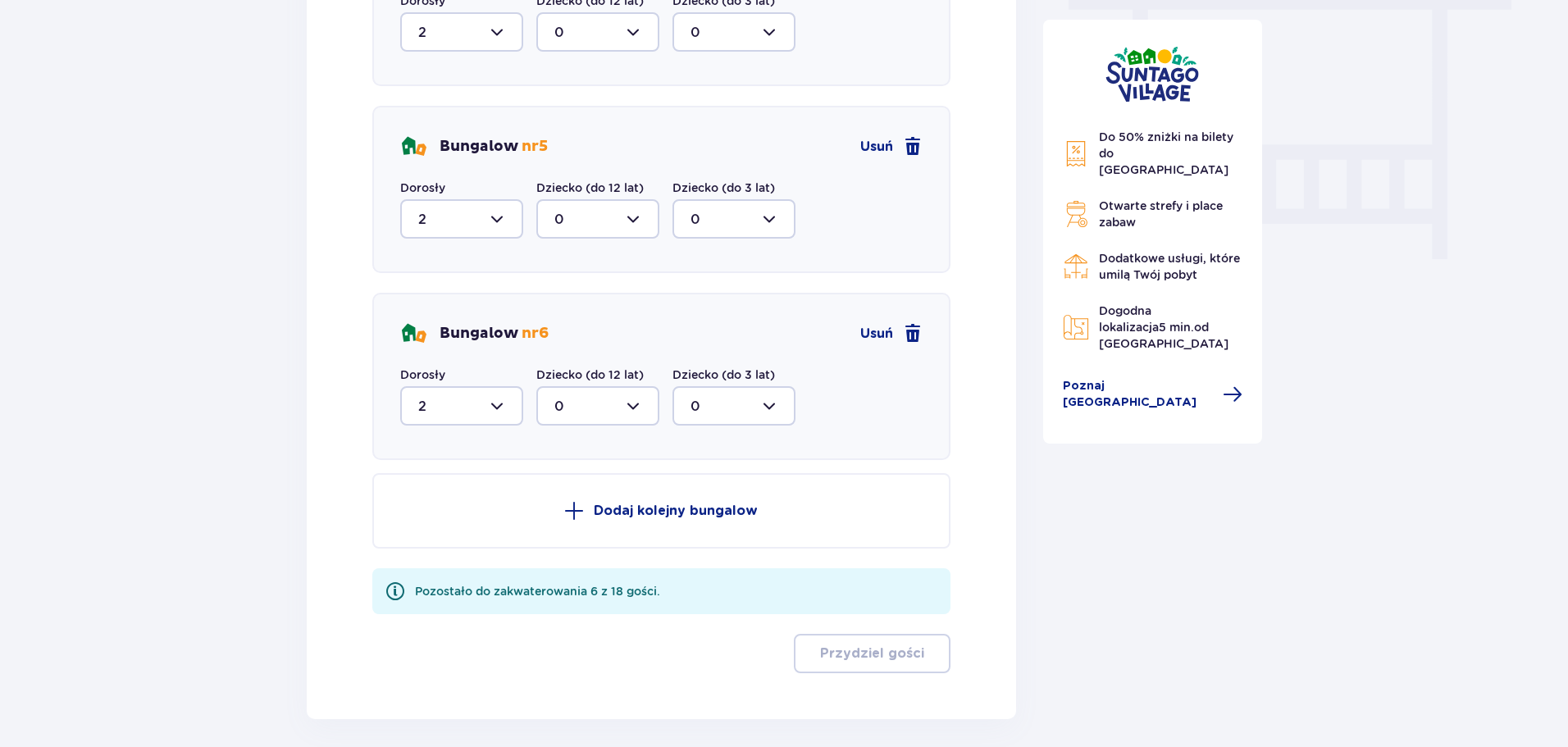
scroll to position [1511, 0]
click at [583, 510] on span at bounding box center [574, 509] width 19 height 19
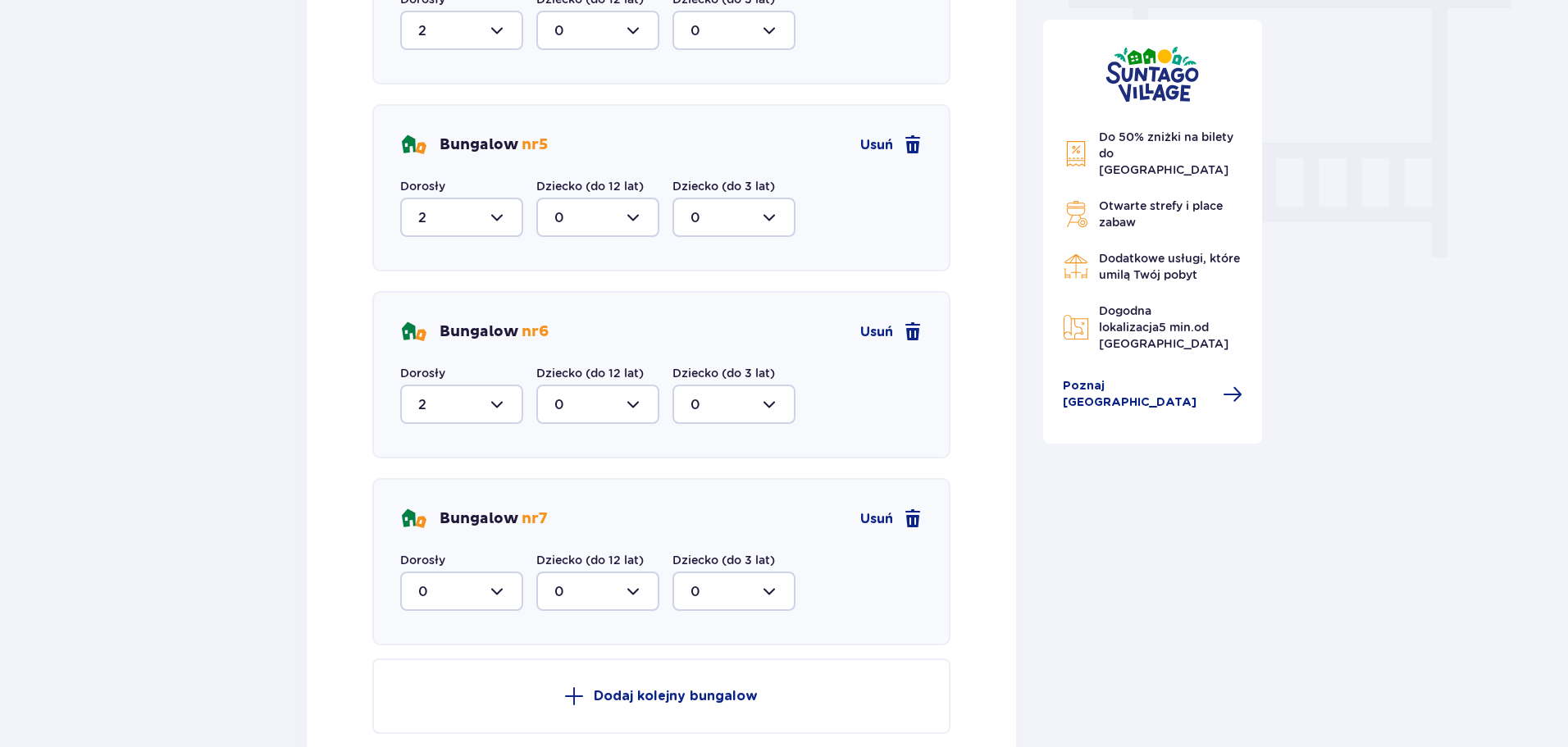
click at [502, 602] on div at bounding box center [462, 591] width 123 height 39
click at [452, 502] on div "2" at bounding box center [462, 500] width 87 height 18
type input "2"
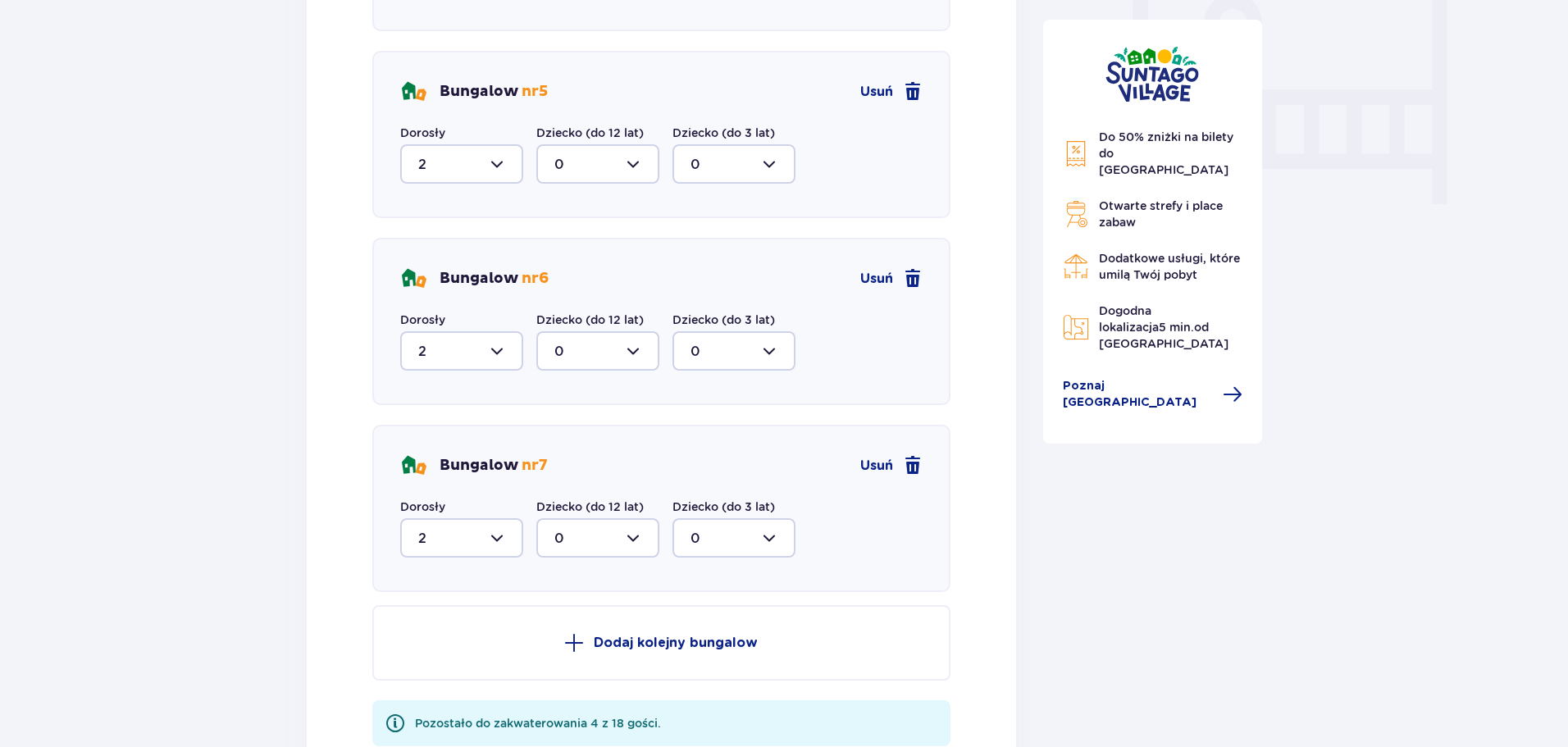
scroll to position [1676, 0]
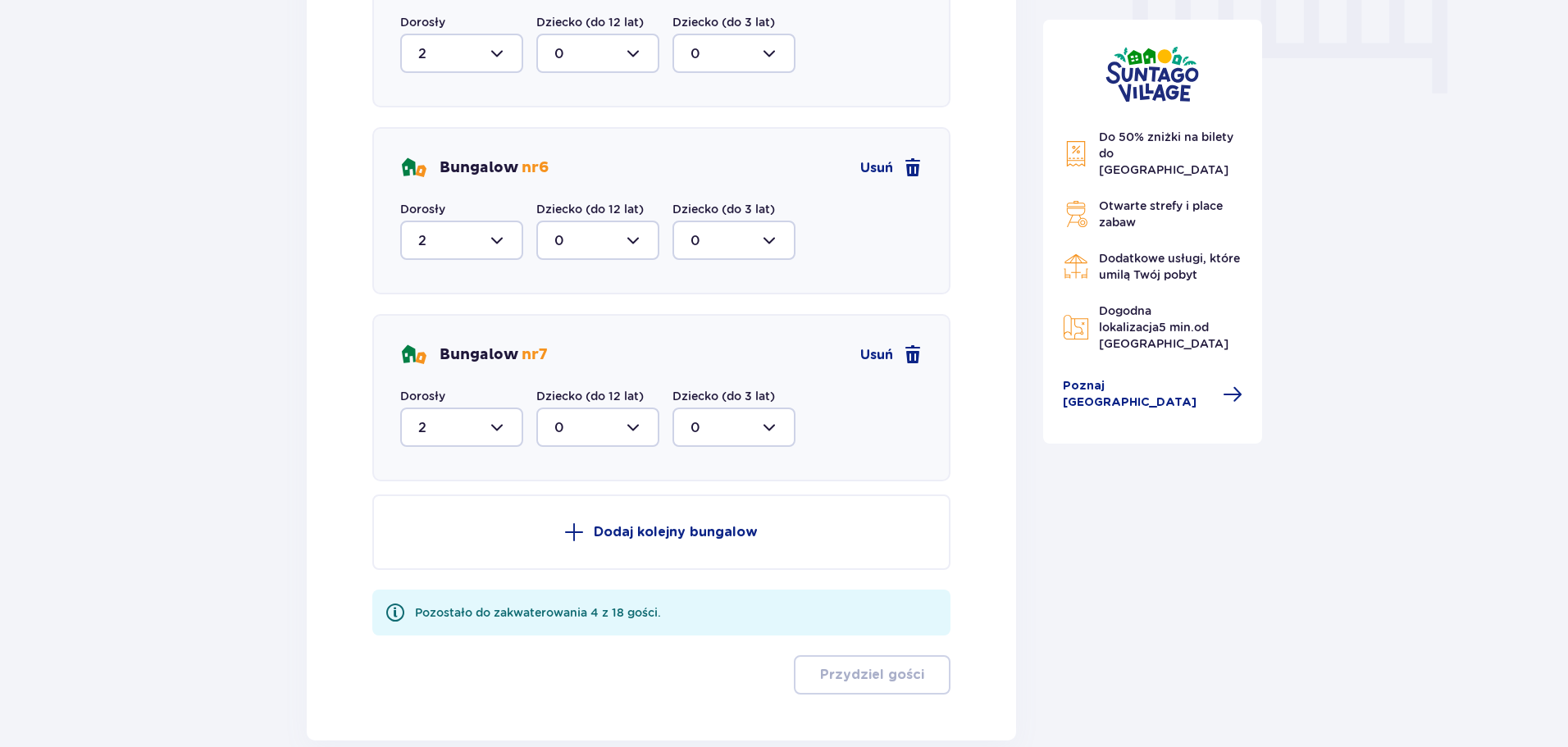
click at [565, 535] on button "Dodaj kolejny bungalow" at bounding box center [661, 532] width 578 height 75
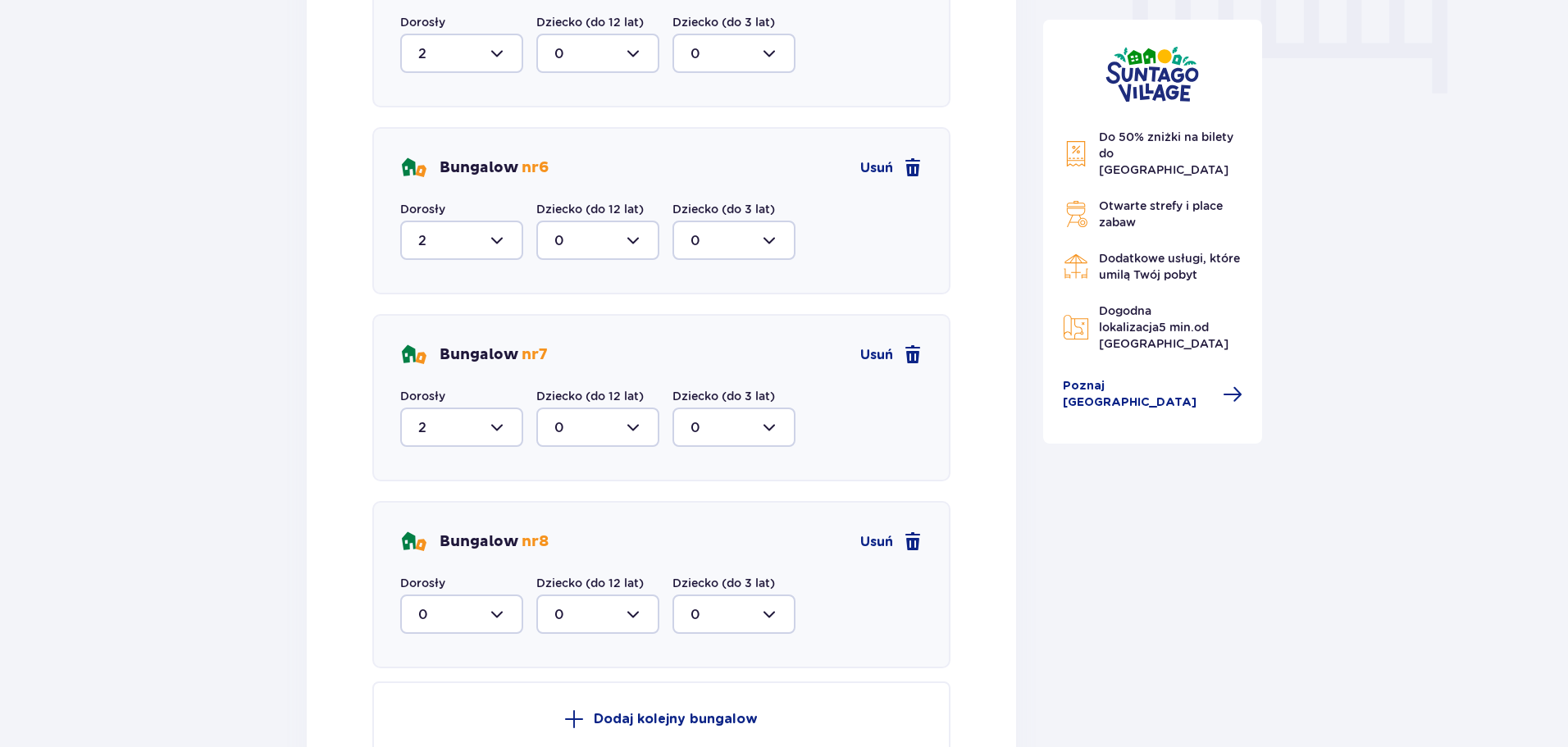
click at [505, 618] on div at bounding box center [462, 614] width 123 height 39
click at [457, 526] on div "2" at bounding box center [462, 523] width 87 height 18
type input "2"
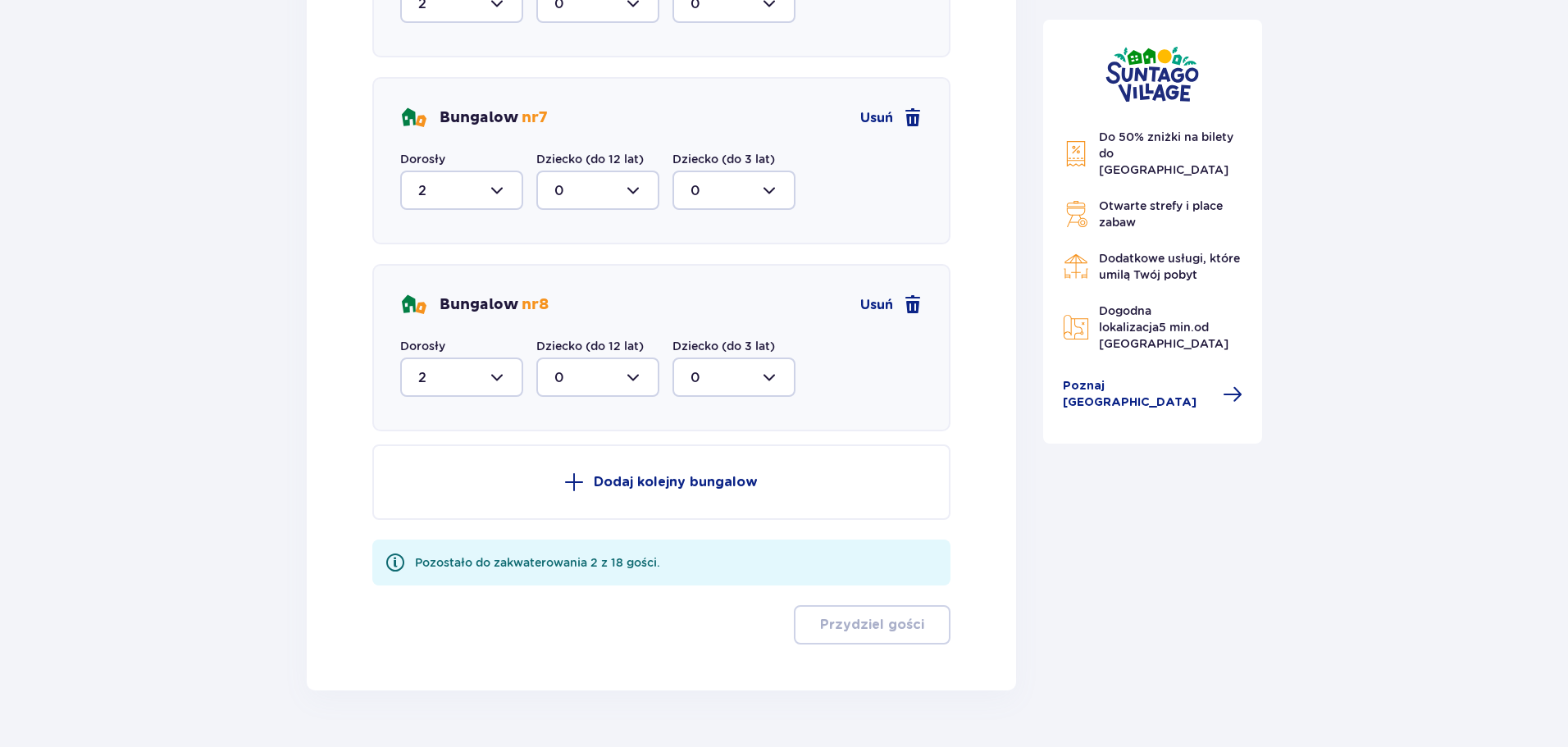
scroll to position [1921, 0]
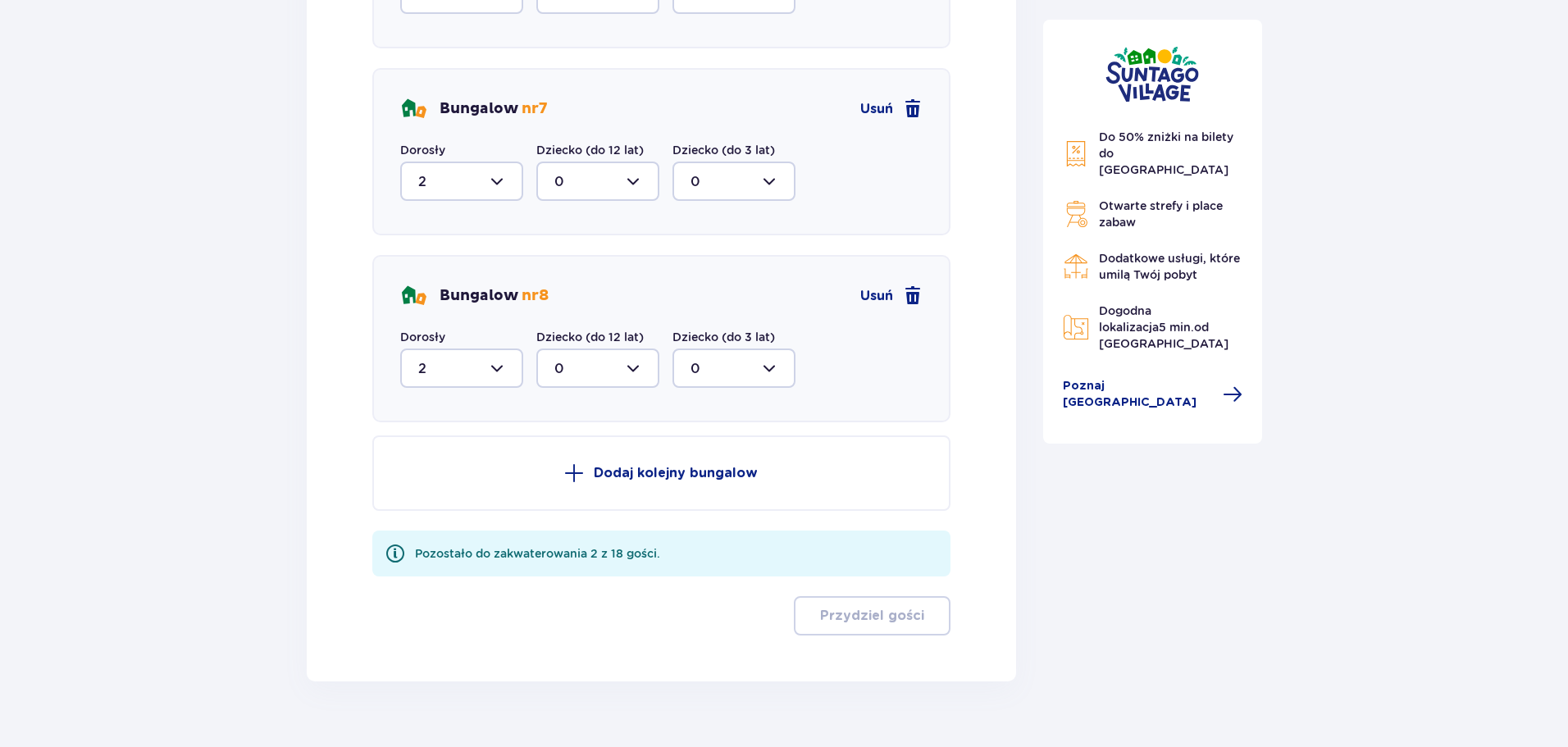
click at [578, 476] on span at bounding box center [574, 473] width 19 height 19
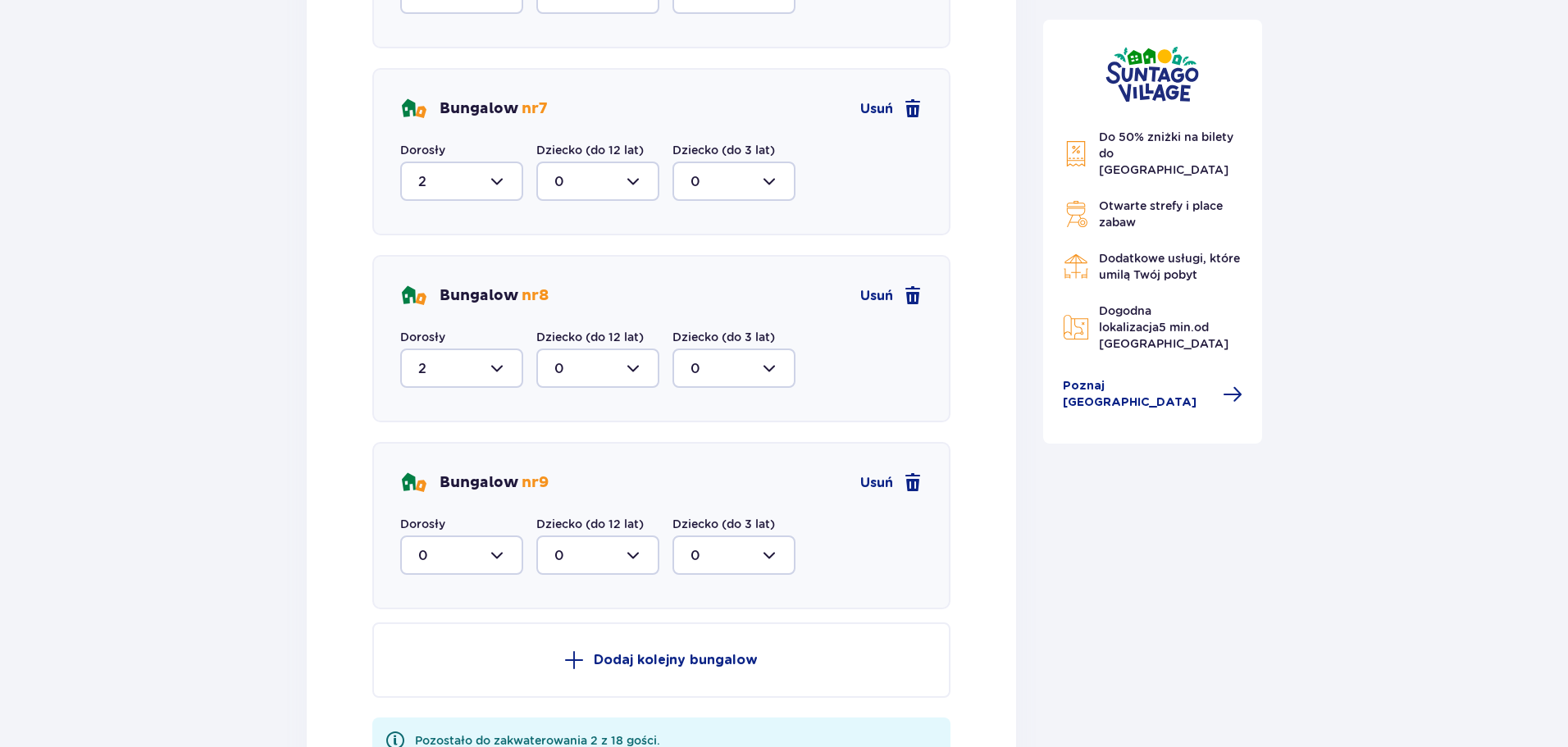
click at [508, 556] on div at bounding box center [462, 554] width 123 height 39
click at [491, 672] on div "2" at bounding box center [462, 674] width 87 height 18
type input "2"
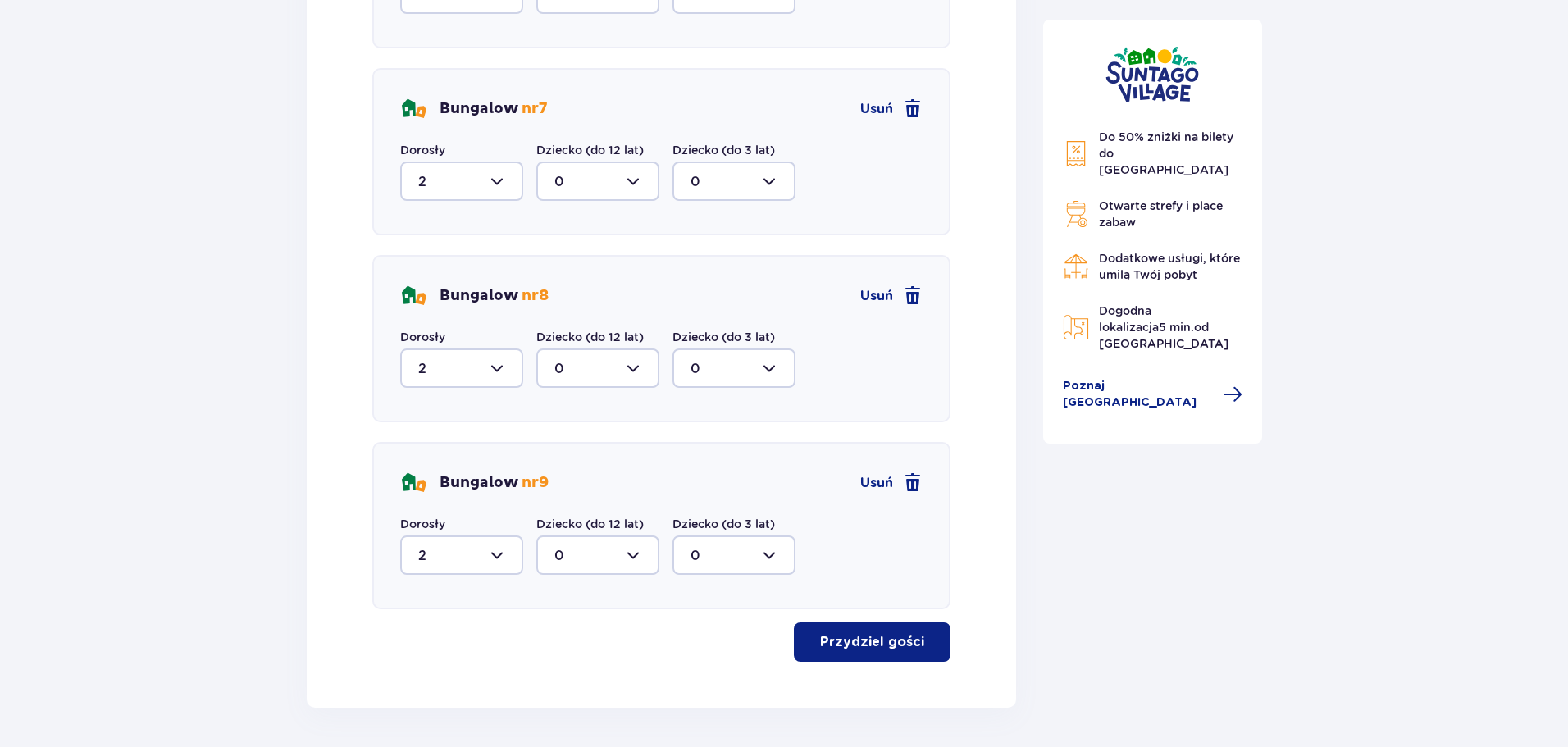
click at [866, 645] on p "Przydziel gości" at bounding box center [872, 642] width 104 height 18
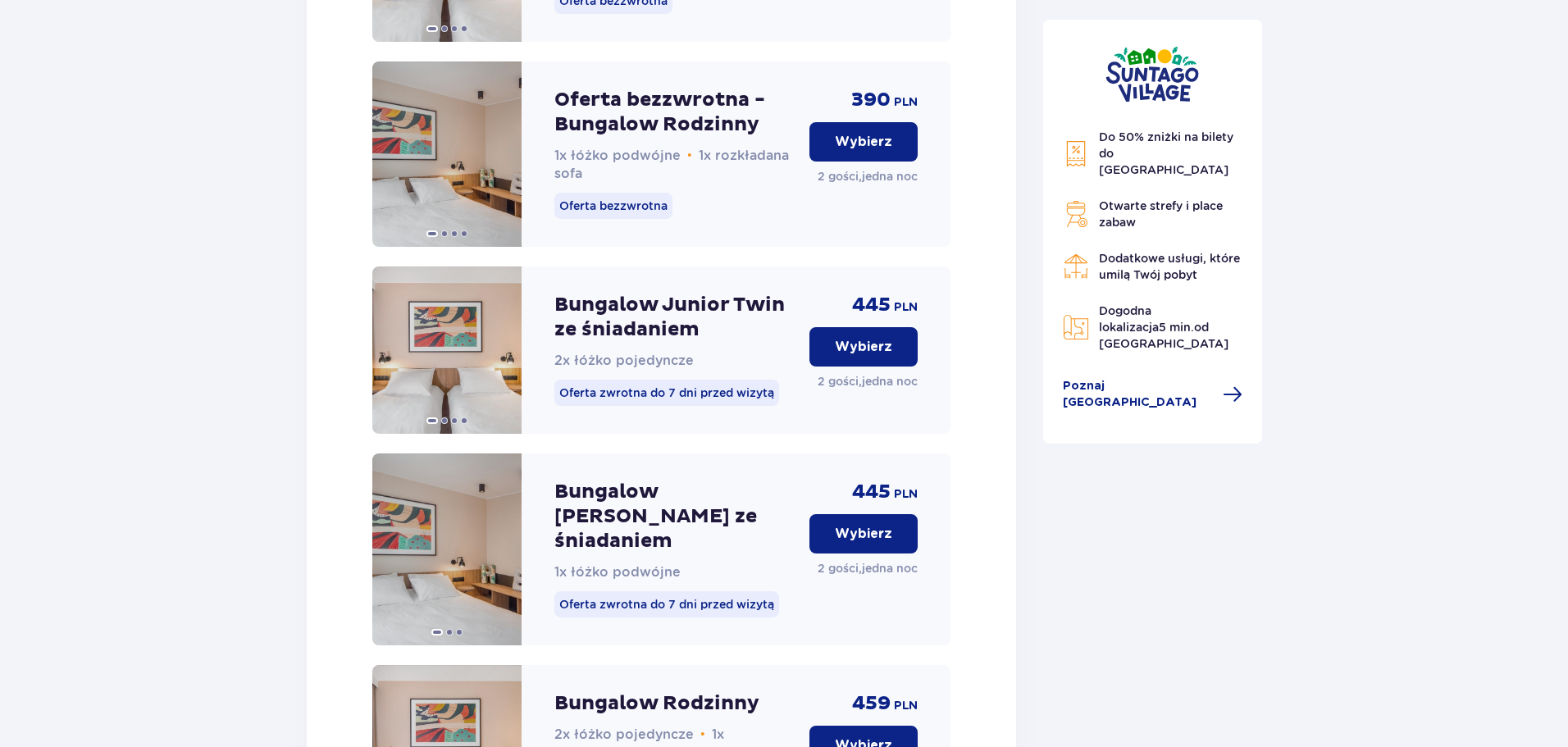
scroll to position [4188, 0]
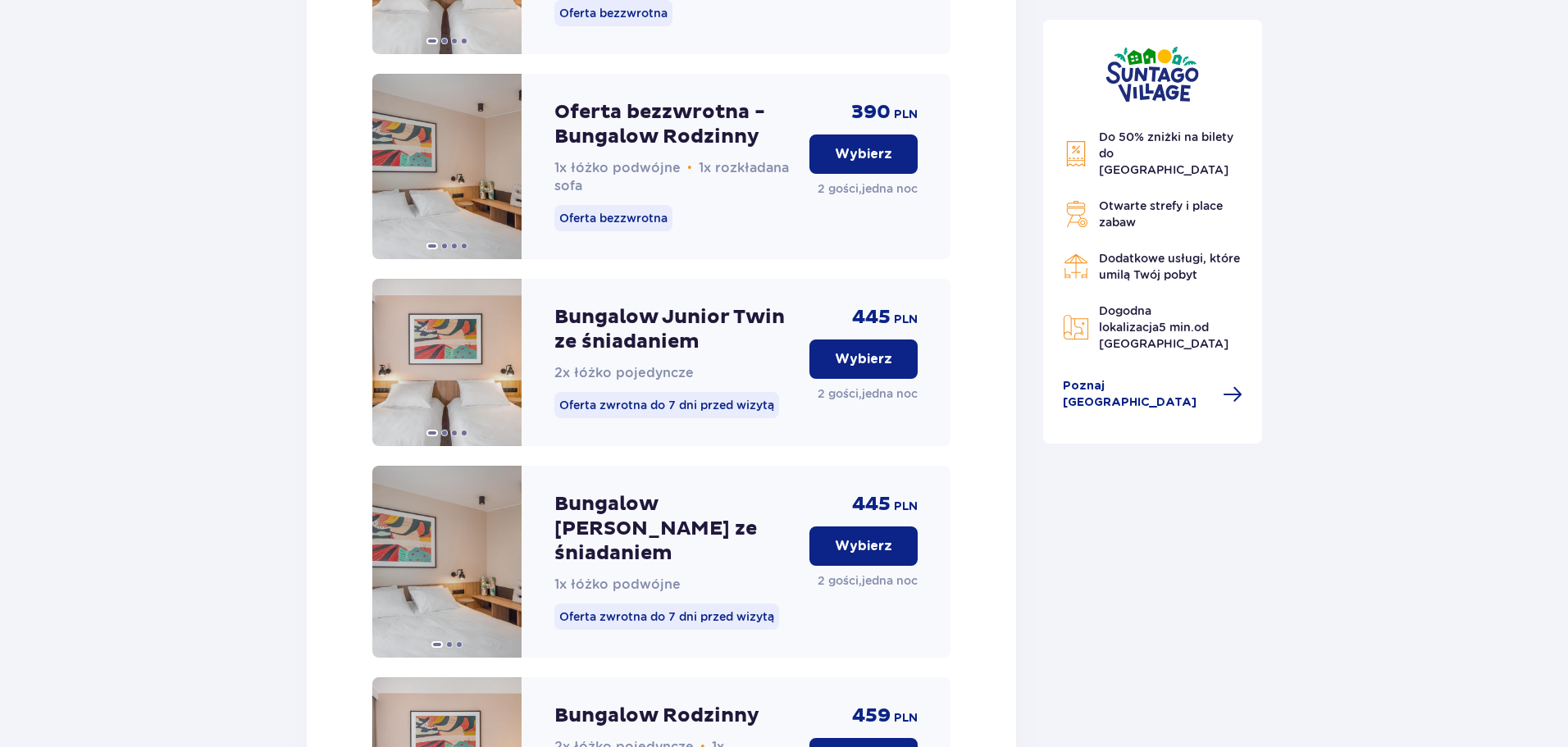
click at [862, 350] on p "Wybierz" at bounding box center [863, 359] width 58 height 18
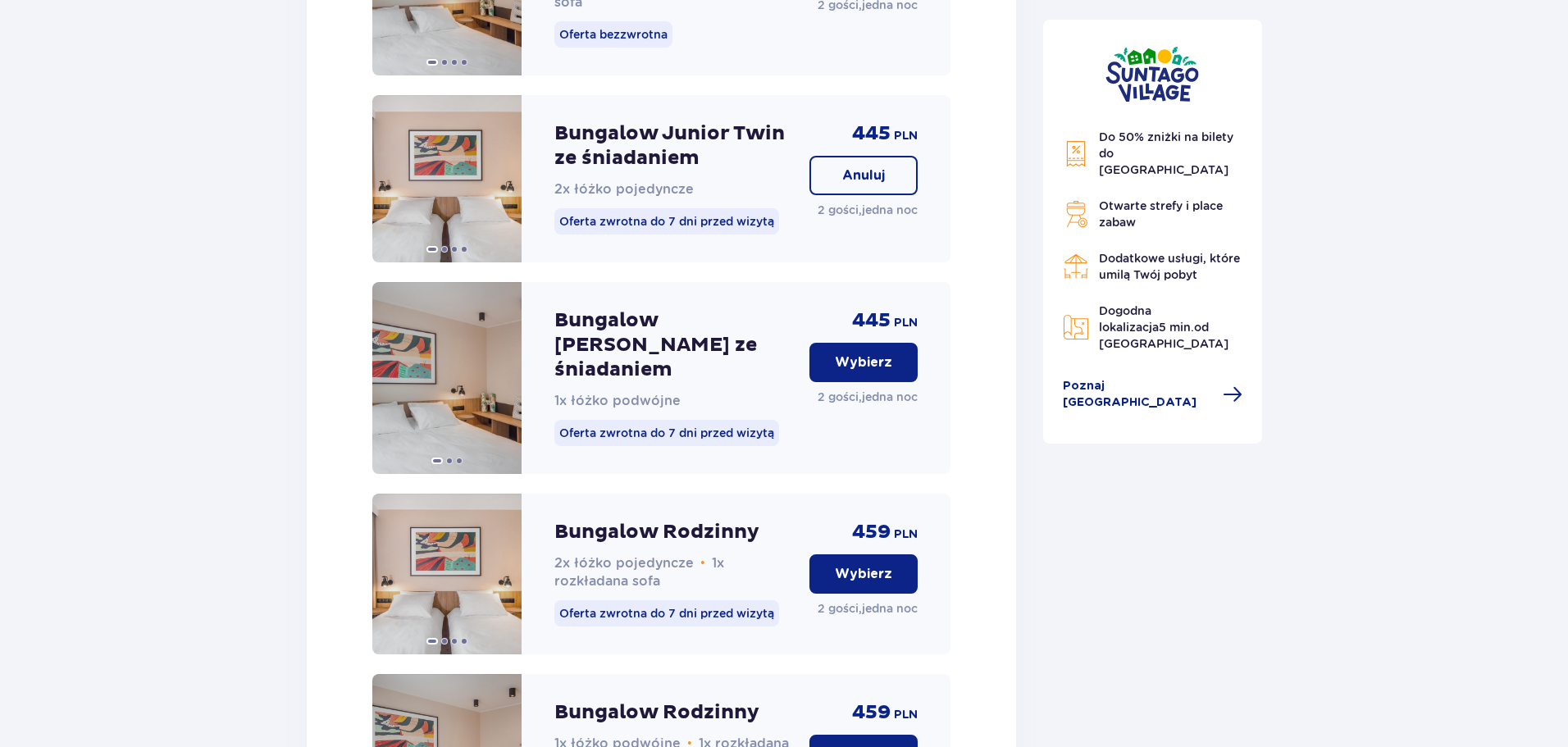
scroll to position [4047, 0]
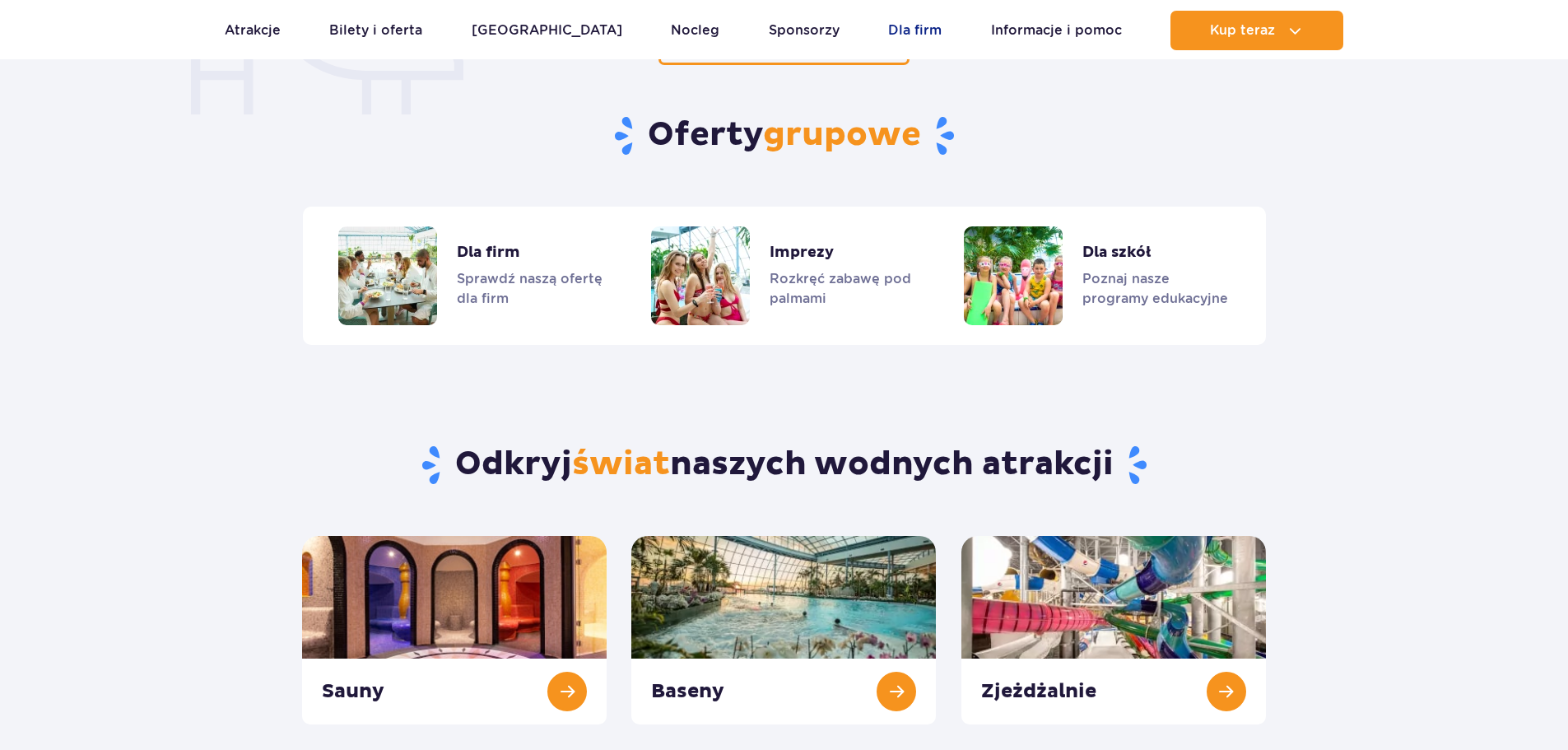
scroll to position [1364, 0]
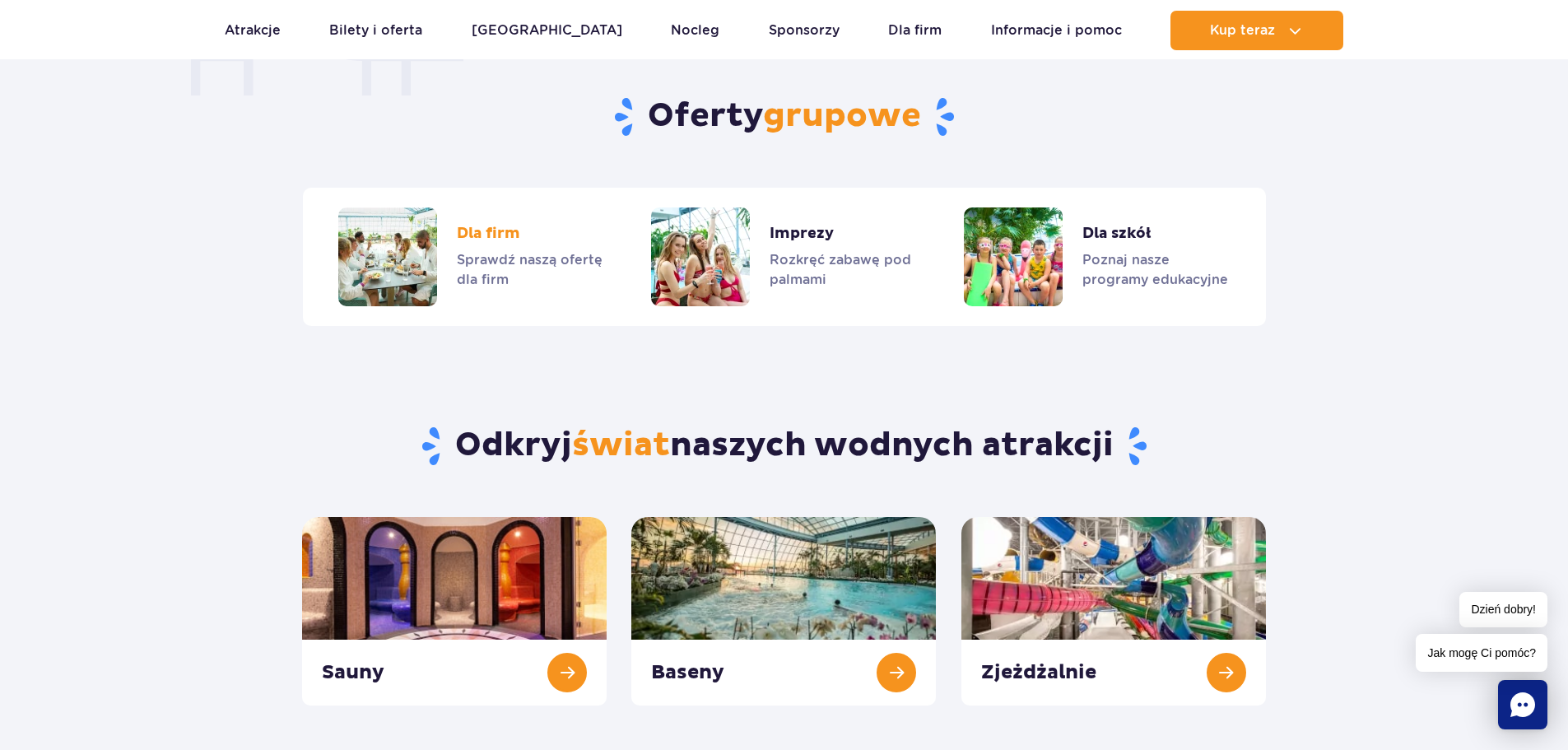
click at [497, 266] on link "Dla firm" at bounding box center [470, 257] width 265 height 99
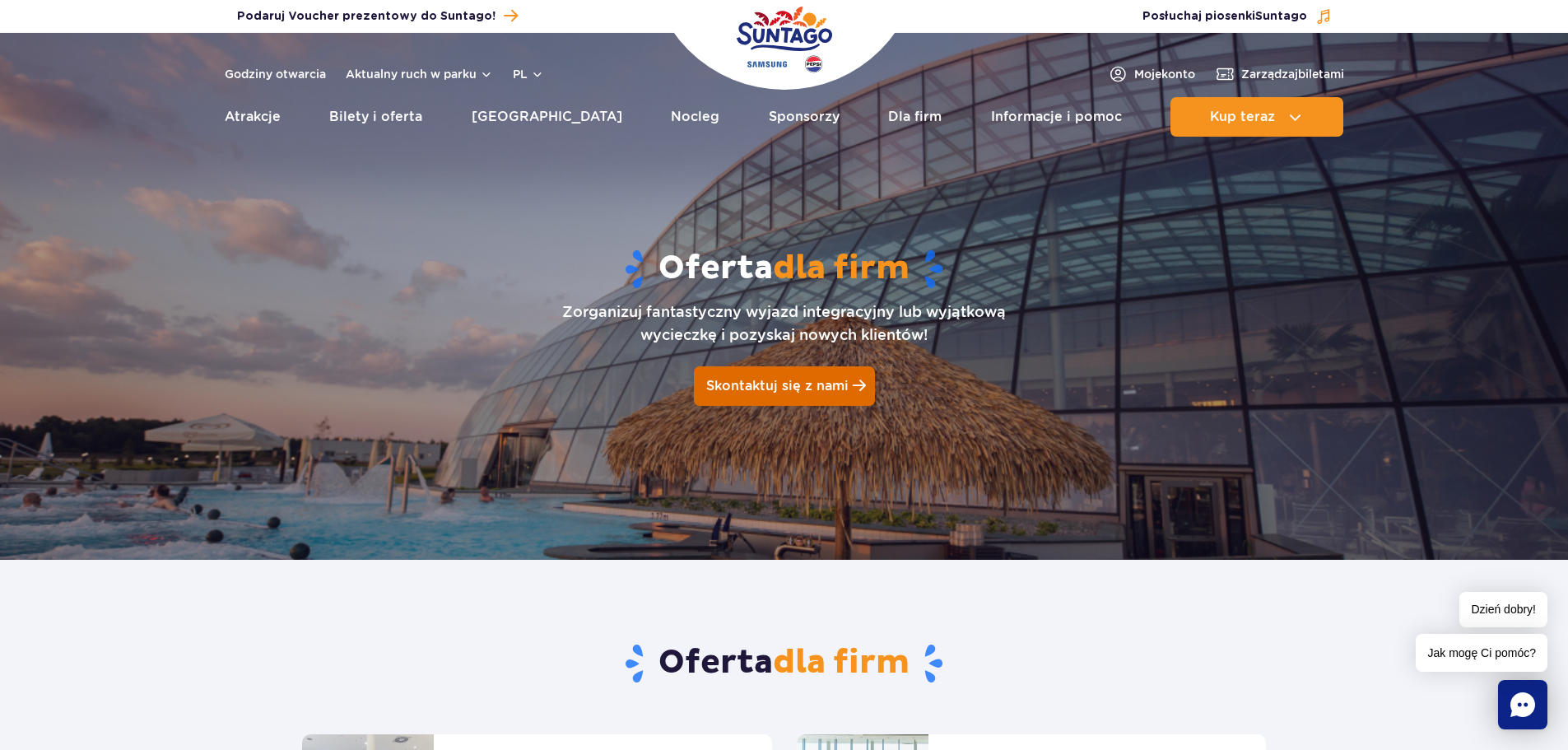
click at [805, 382] on span "Skontaktuj się z nami" at bounding box center [777, 386] width 142 height 15
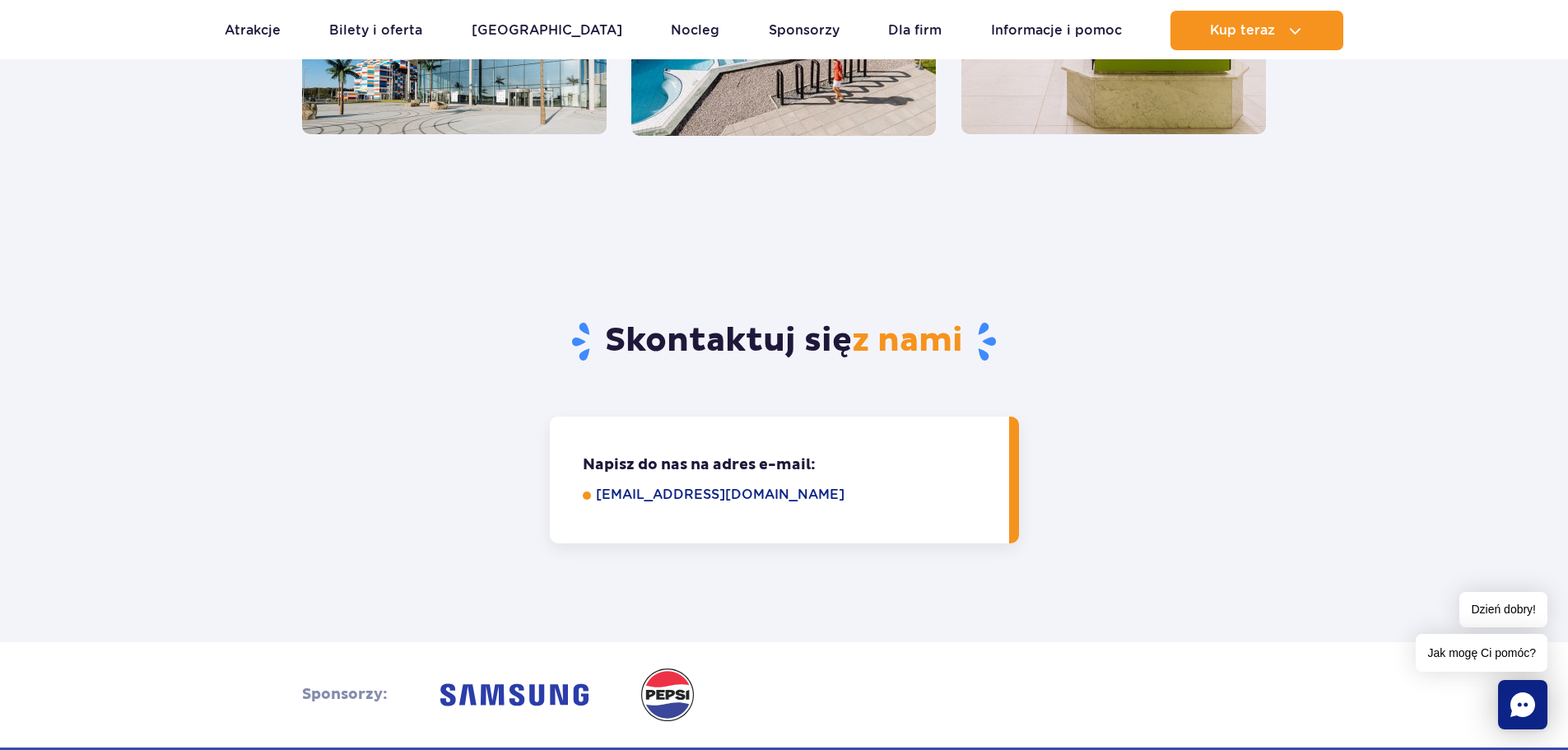
scroll to position [1565, 0]
